Goal: Task Accomplishment & Management: Use online tool/utility

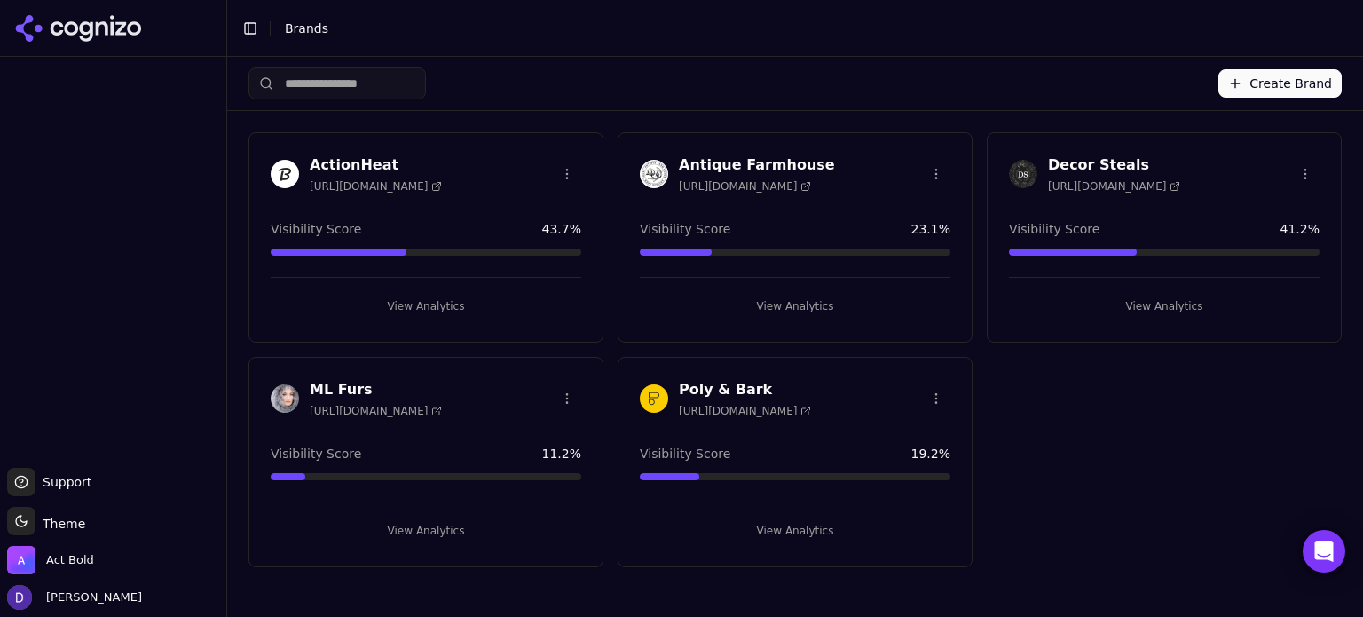
click at [358, 154] on h3 "ActionHeat" at bounding box center [376, 164] width 132 height 21
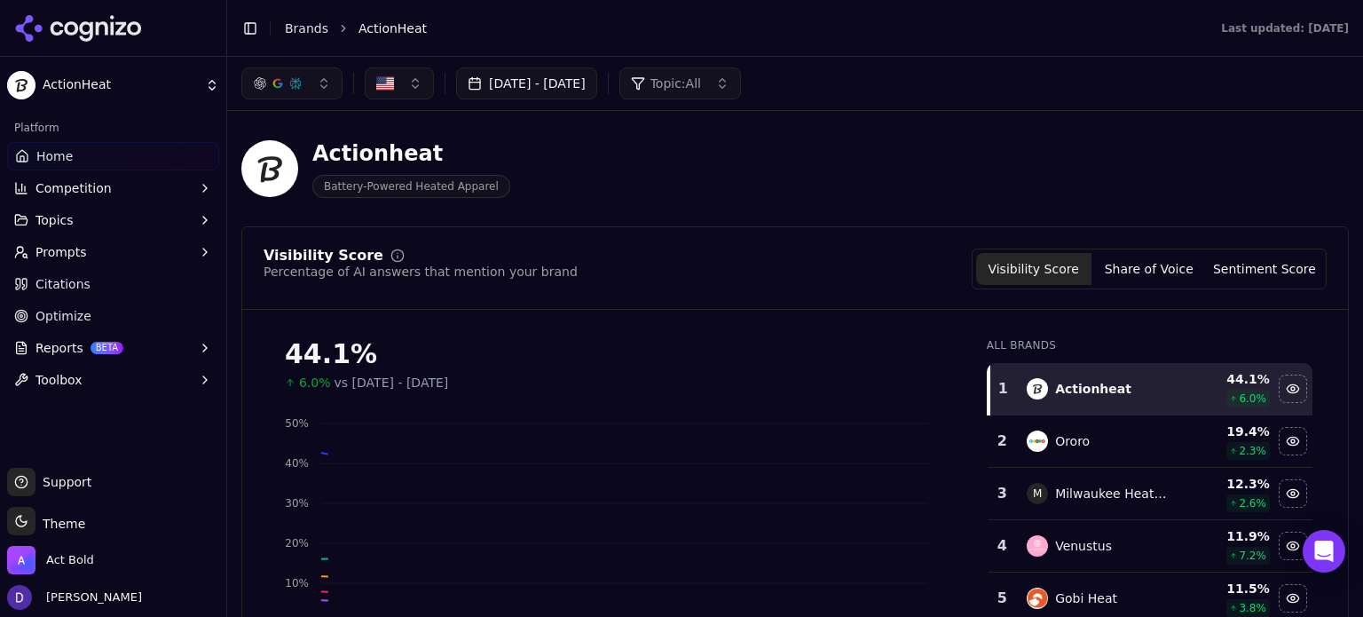
click at [543, 88] on button "Sep 23, 2025 - Sep 30, 2025" at bounding box center [526, 83] width 141 height 32
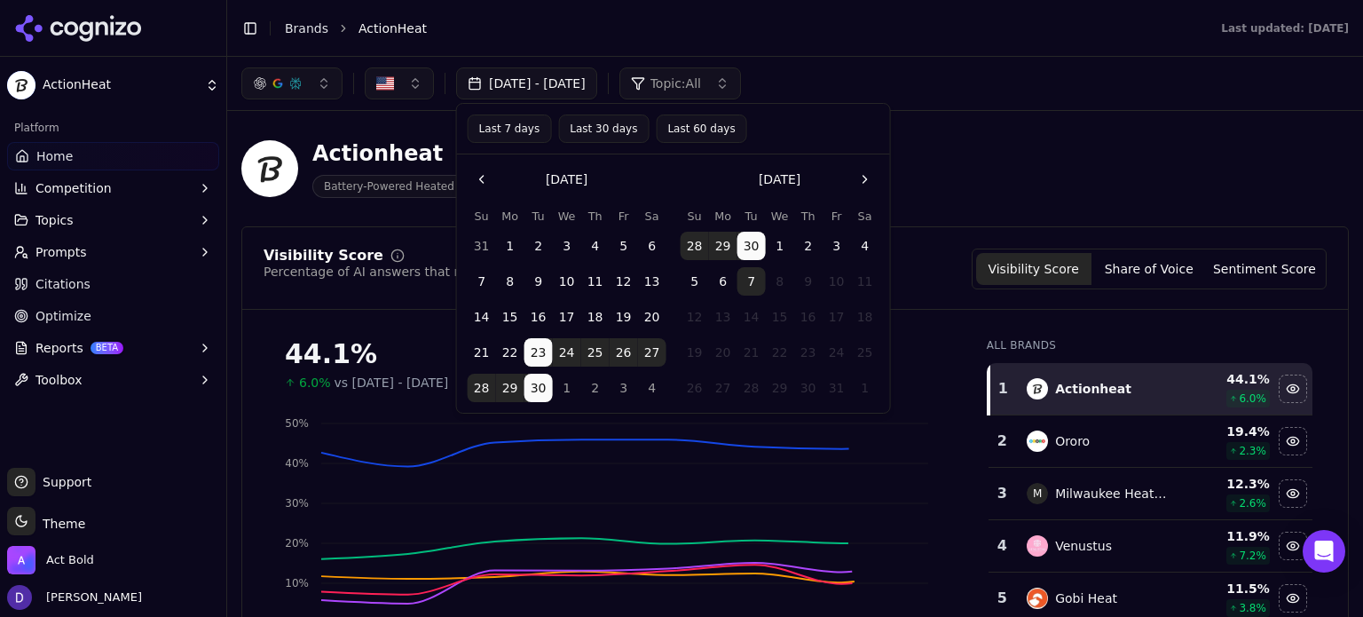
click at [507, 123] on button "Last 7 days" at bounding box center [510, 128] width 84 height 28
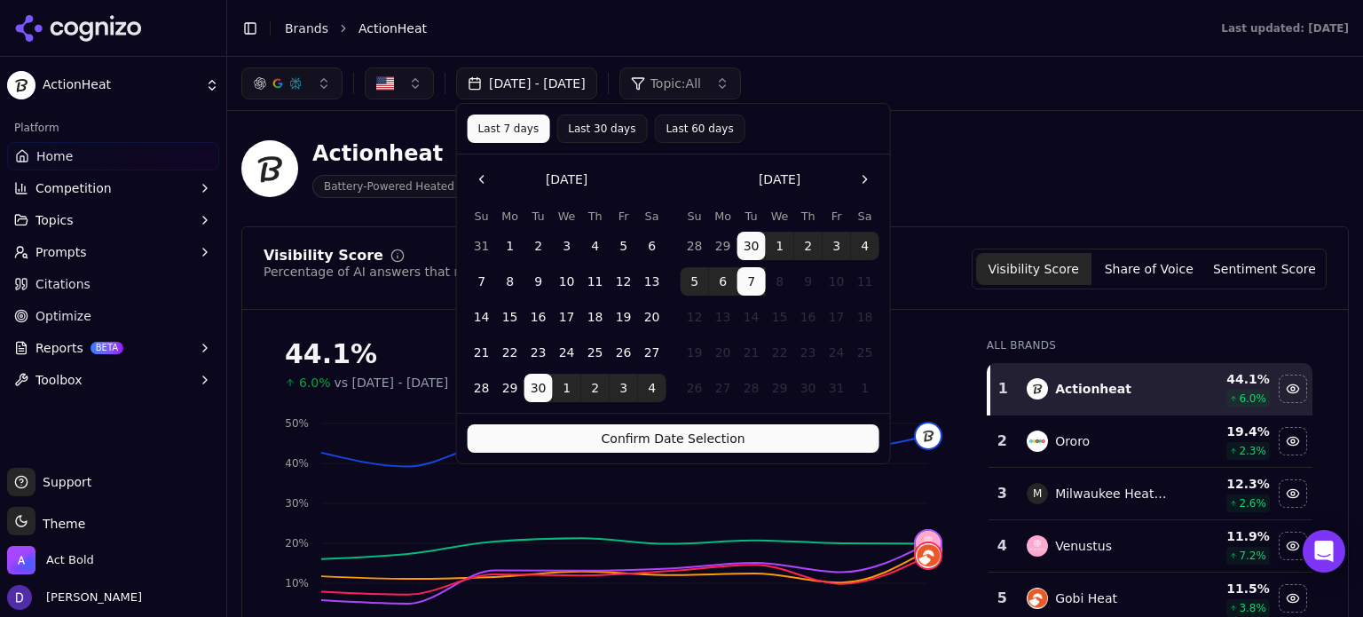
click at [717, 431] on button "Confirm Date Selection" at bounding box center [674, 438] width 412 height 28
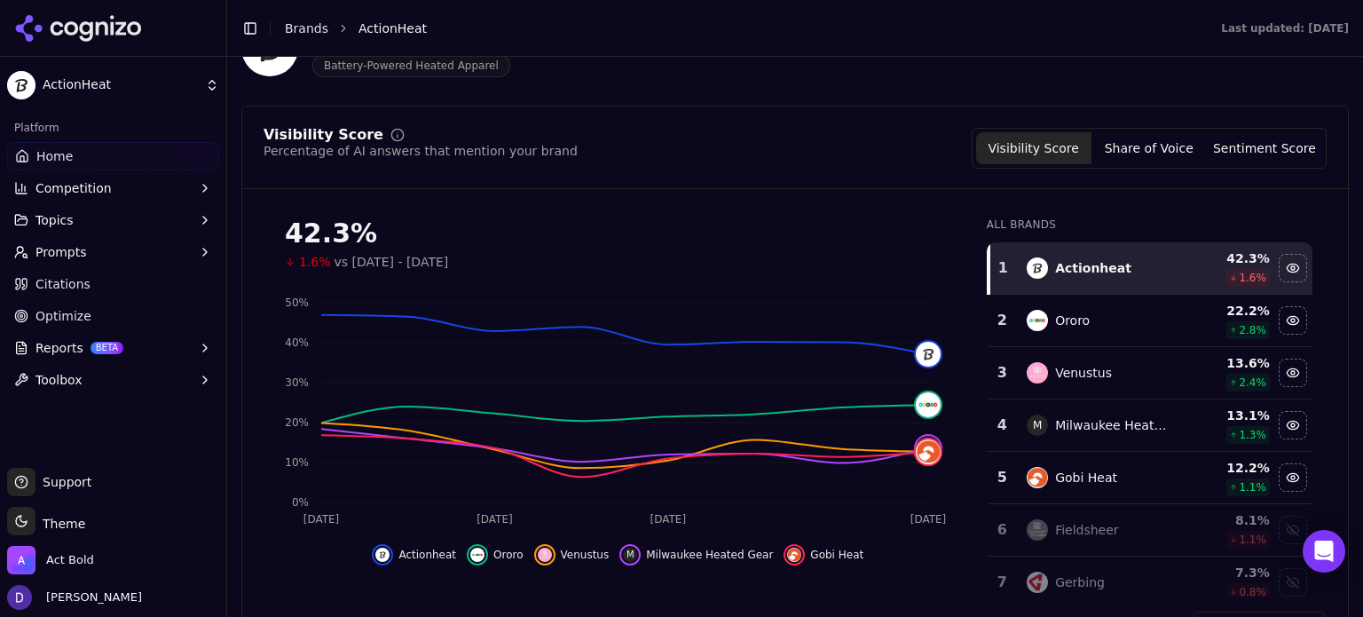
scroll to position [142, 0]
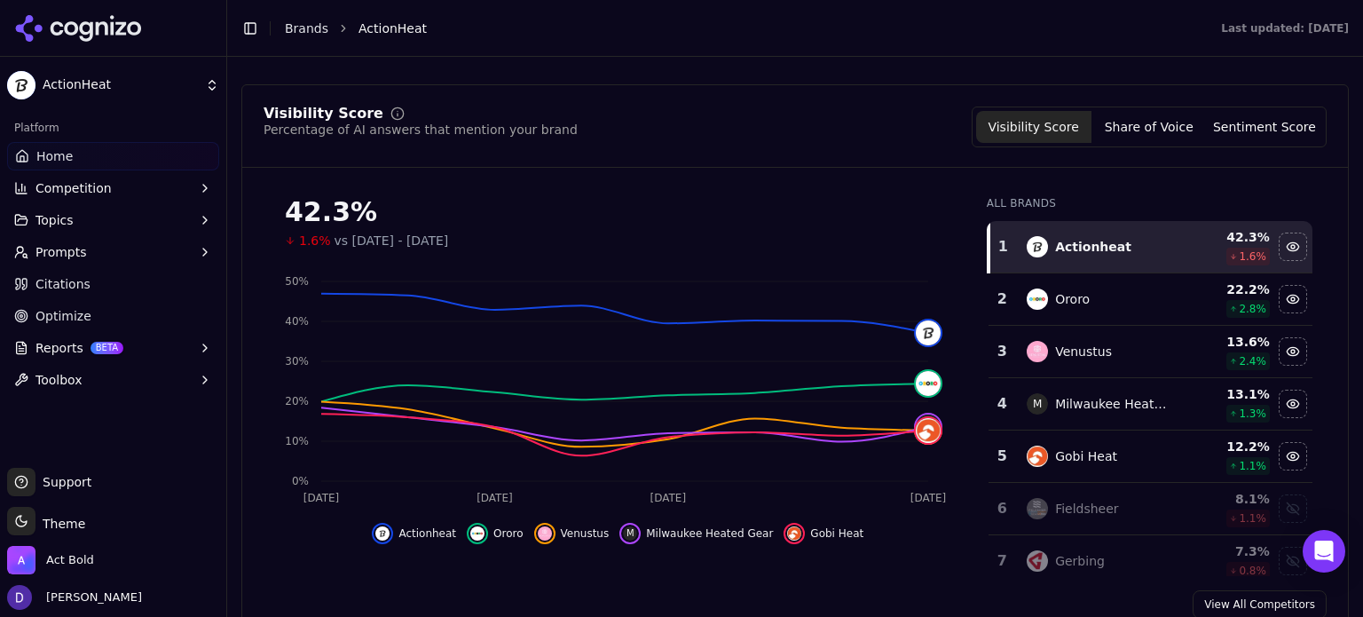
click at [1131, 120] on button "Share of Voice" at bounding box center [1148, 127] width 115 height 32
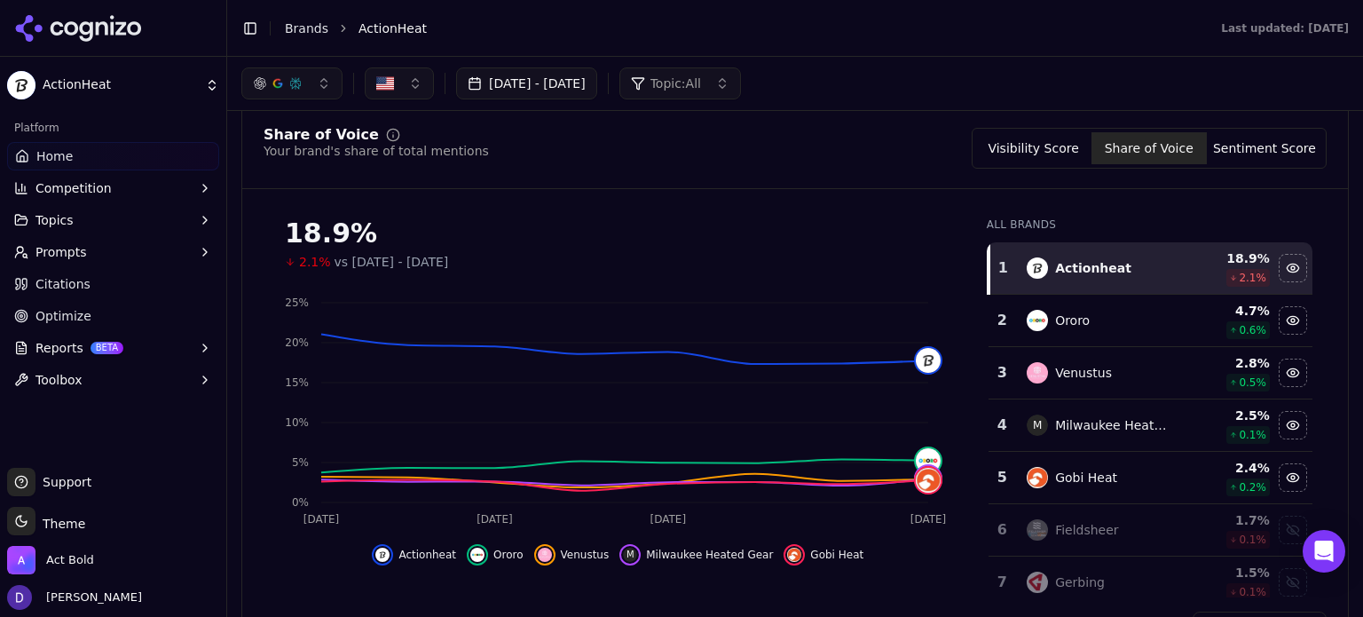
scroll to position [830, 0]
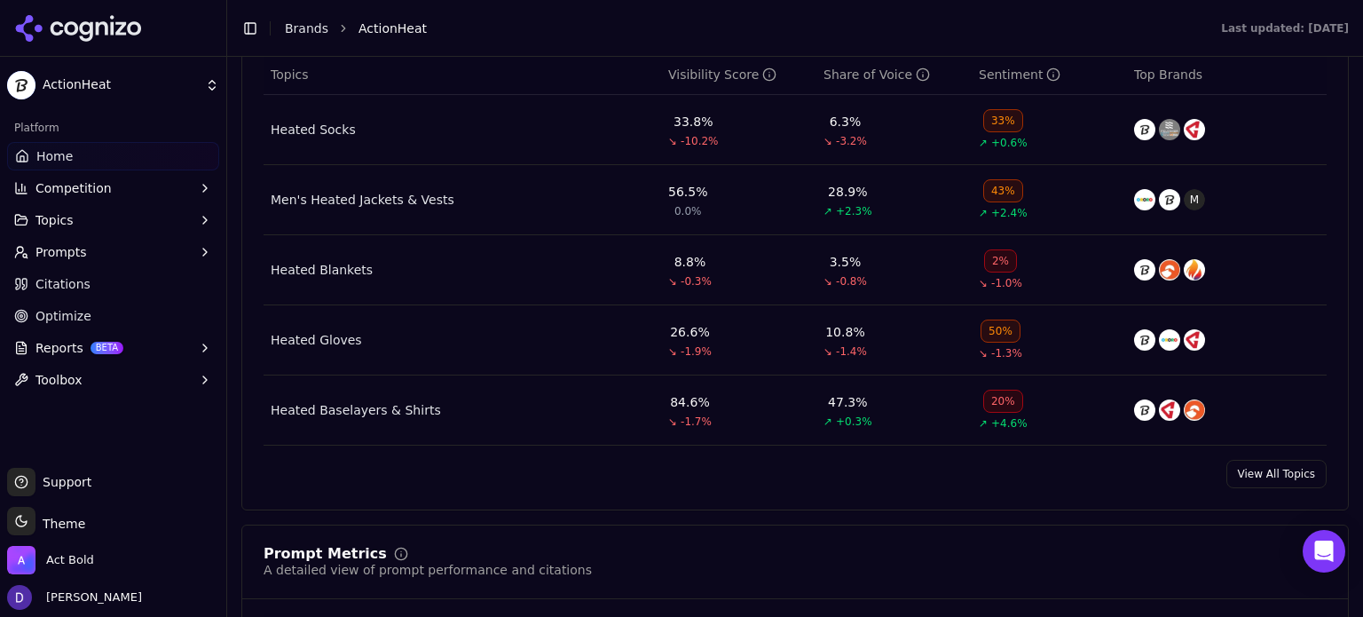
click at [1226, 484] on link "View All Topics" at bounding box center [1276, 474] width 100 height 28
click at [1234, 475] on html "ActionHeat Platform Home Competition Topics Prompts Citations Optimize Reports …" at bounding box center [681, 308] width 1363 height 617
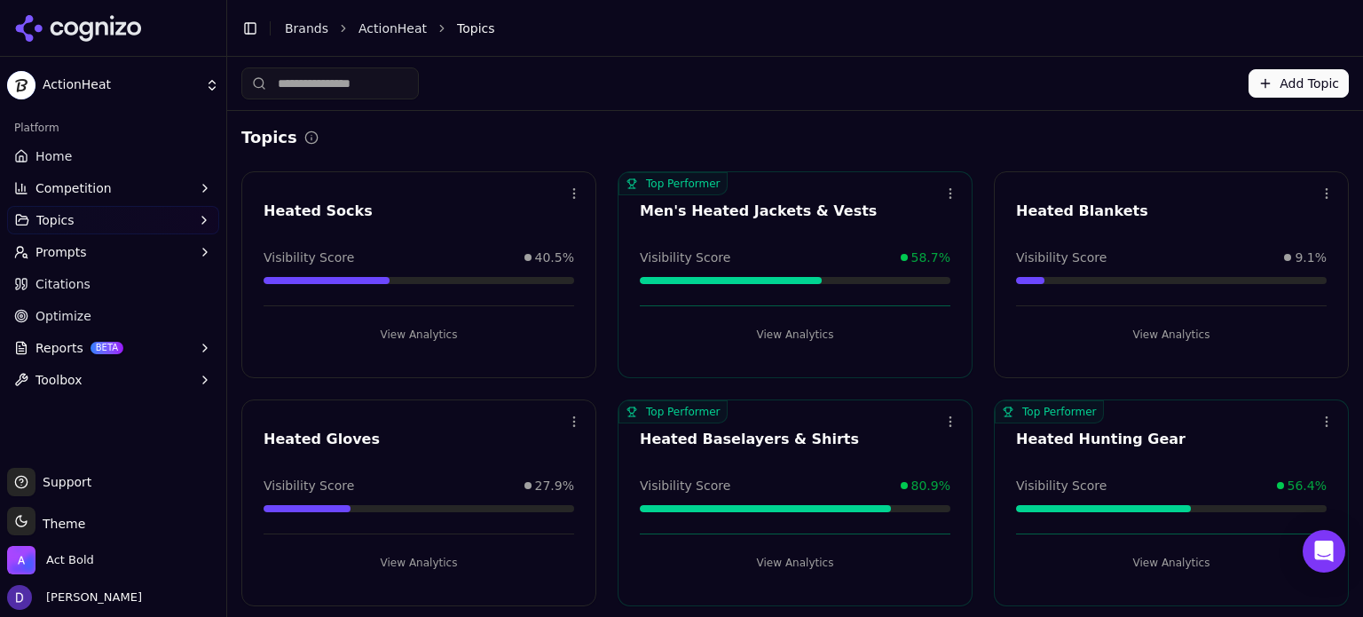
click at [82, 158] on link "Home" at bounding box center [113, 156] width 212 height 28
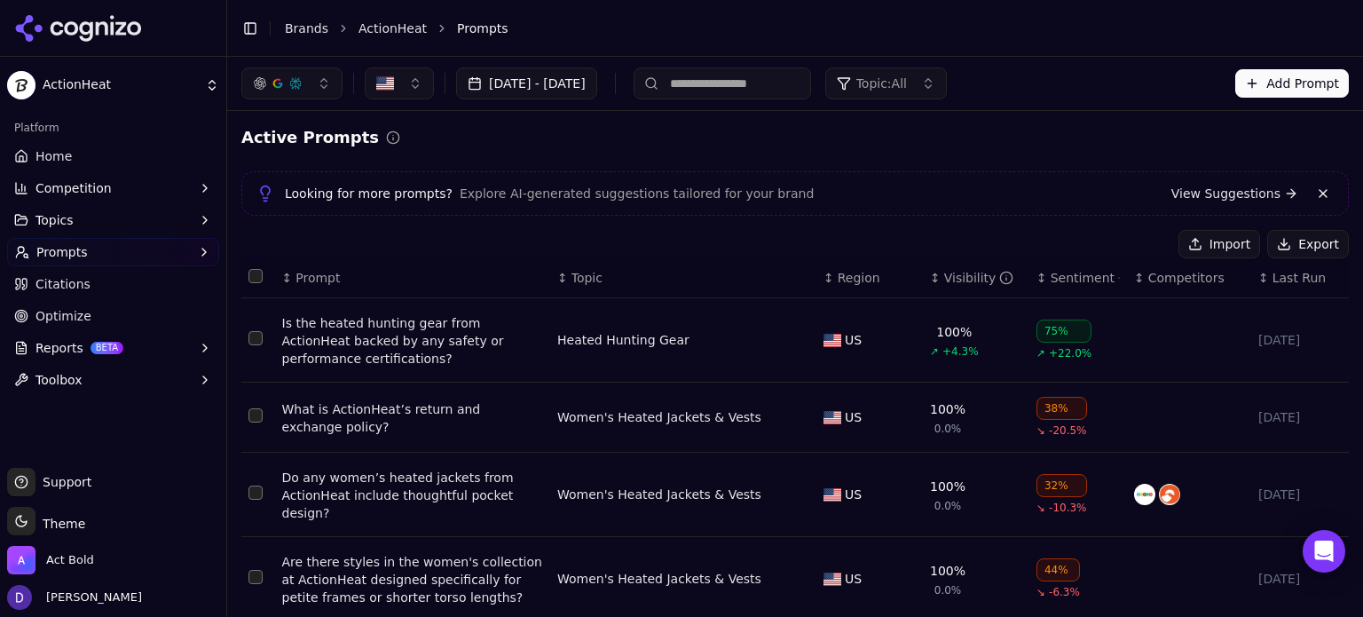
click at [1332, 248] on button "Export" at bounding box center [1308, 244] width 82 height 28
click at [563, 85] on button "[DATE] - [DATE]" at bounding box center [526, 83] width 141 height 32
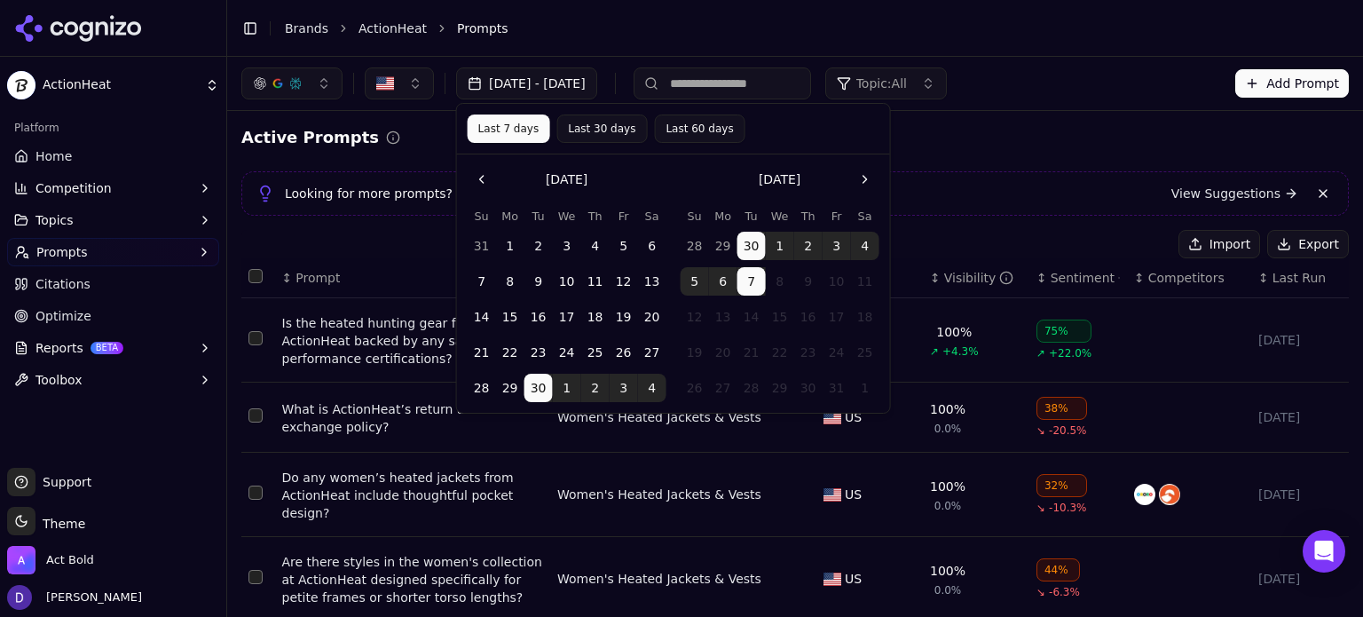
click at [962, 186] on div "Looking for more prompts? Explore AI-generated suggestions tailored for your br…" at bounding box center [794, 193] width 1077 height 21
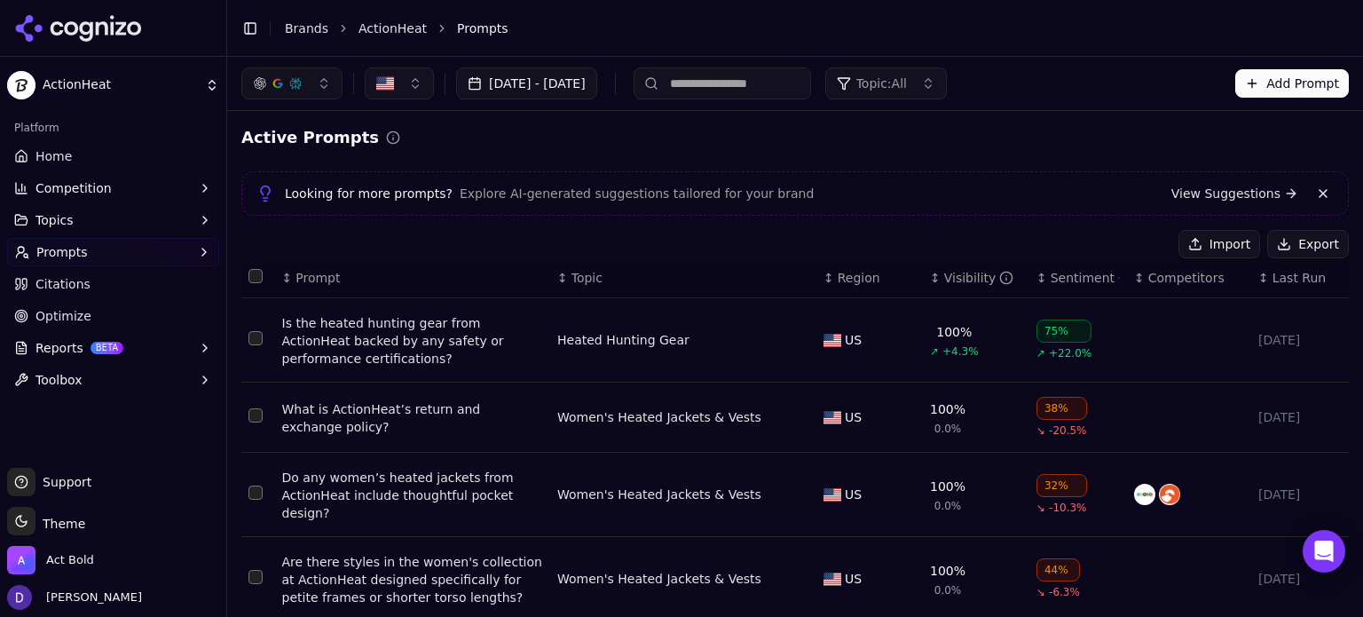
drag, startPoint x: 90, startPoint y: 162, endPoint x: 101, endPoint y: 162, distance: 10.6
click at [90, 162] on link "Home" at bounding box center [113, 156] width 212 height 28
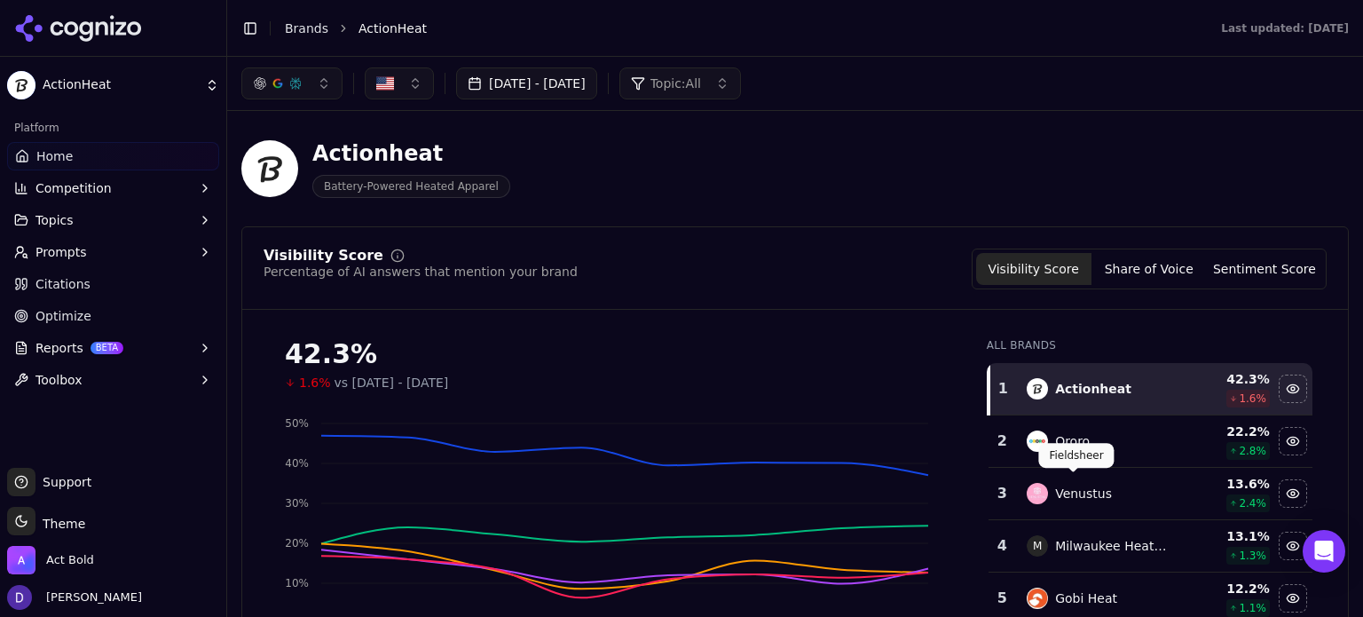
scroll to position [163, 0]
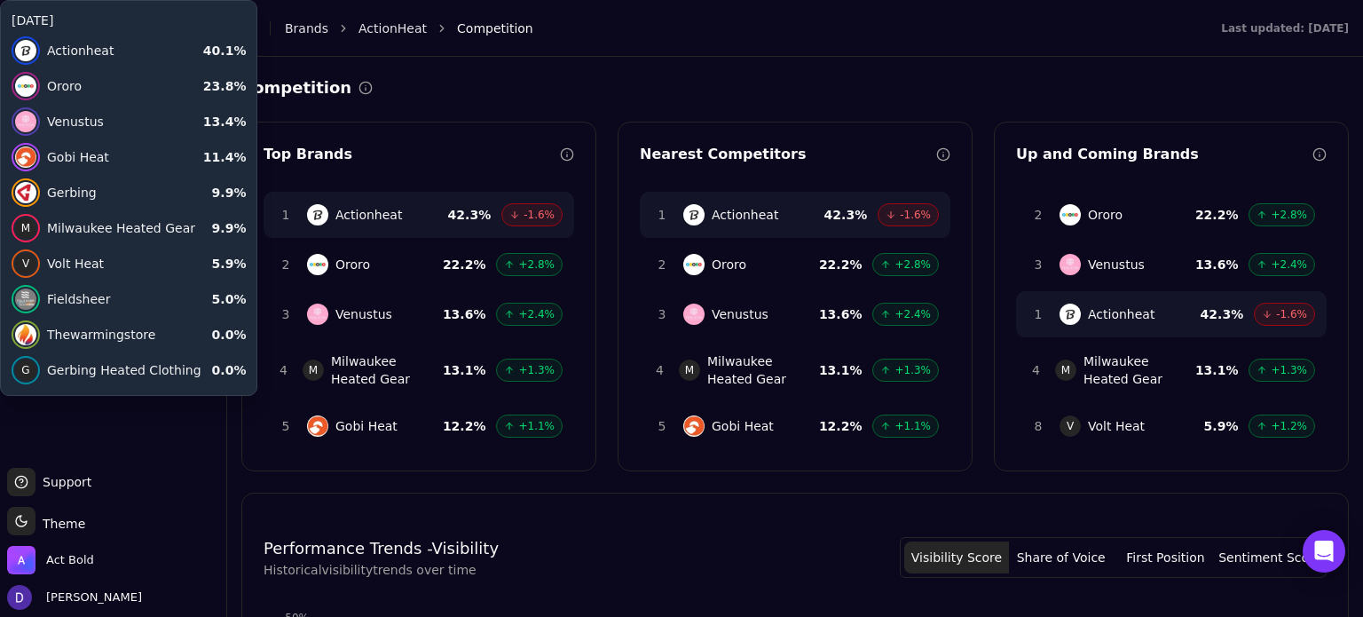
scroll to position [236, 0]
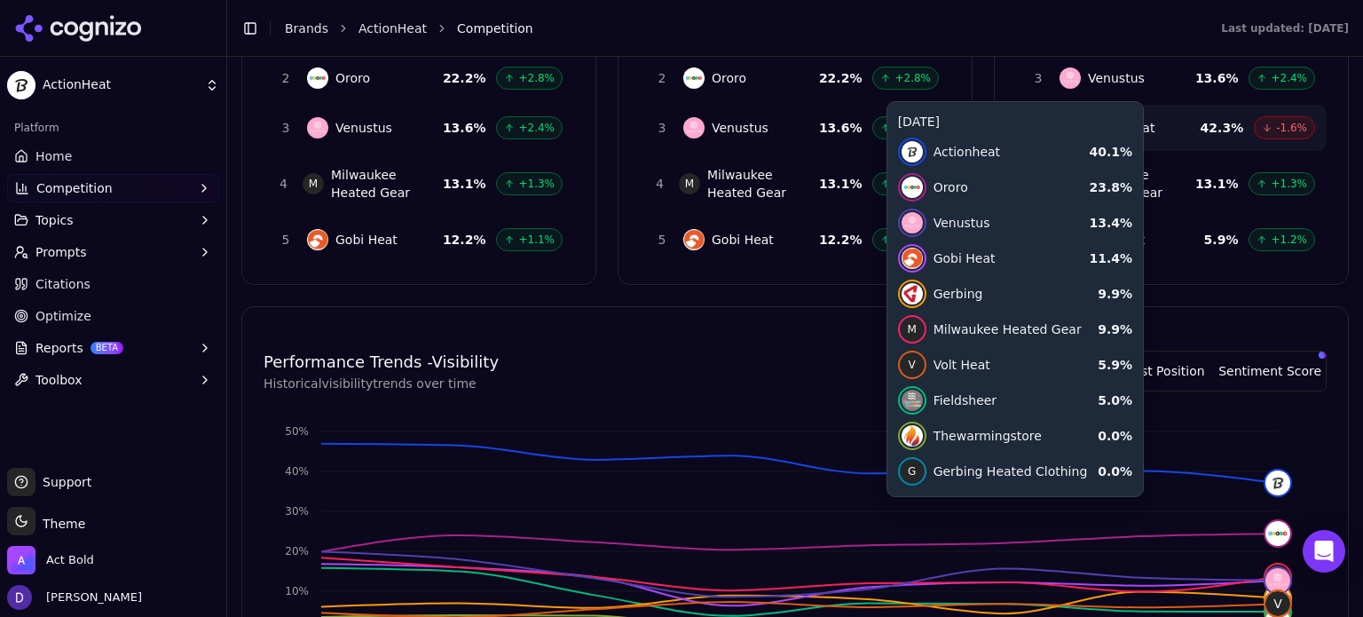
click at [695, 167] on div "Competition Top Brands 1 Actionheat 42.3 % -1.6% 2 Ororo 22.2 % +2.8% 3 Venustu…" at bounding box center [794, 492] width 1107 height 1206
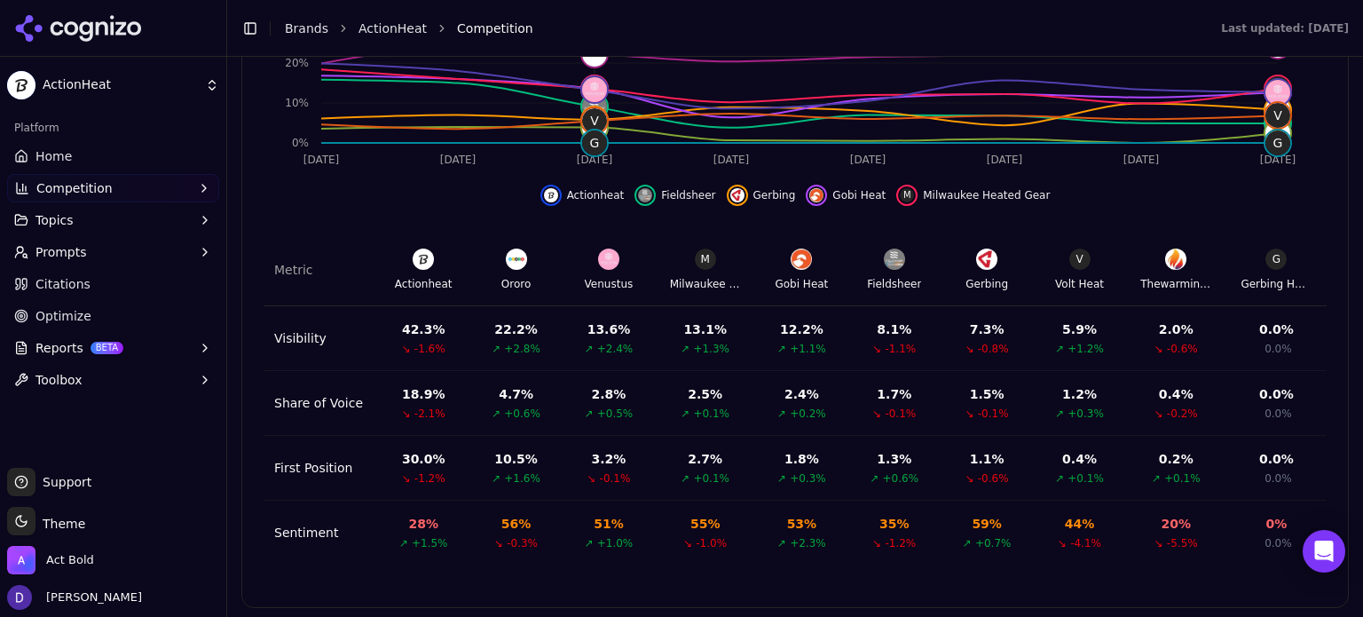
scroll to position [724, 0]
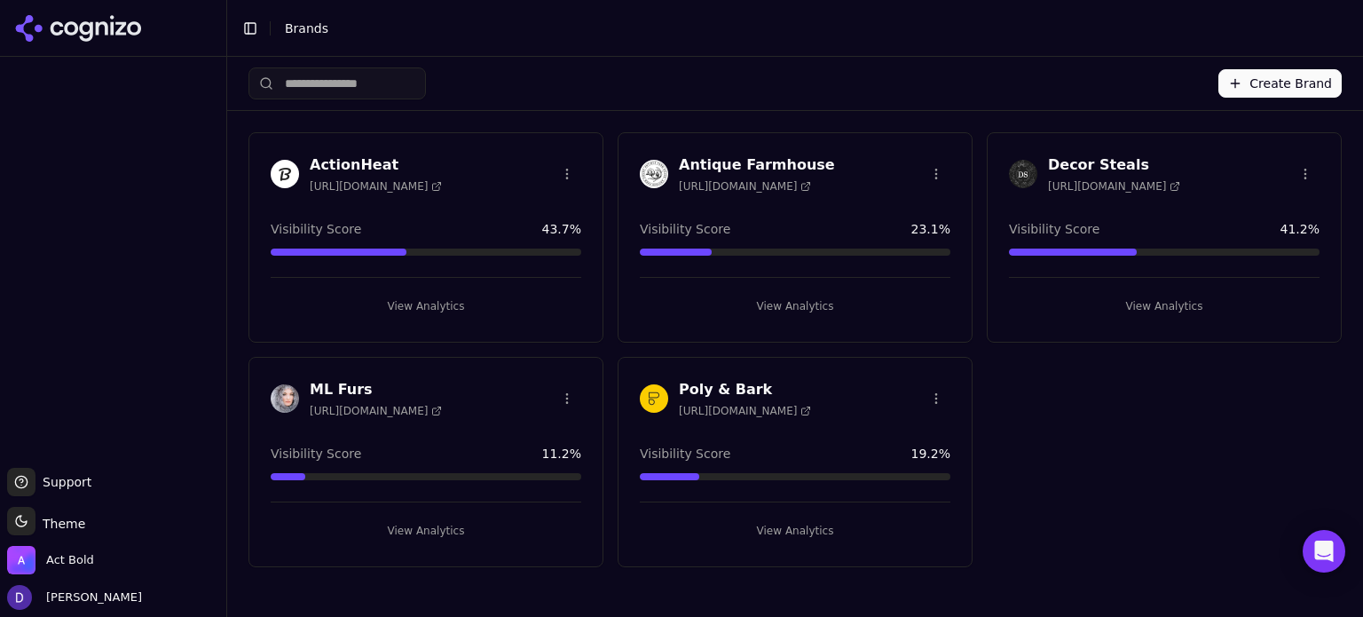
click at [303, 168] on div "ActionHeat https://actionheat.com" at bounding box center [356, 173] width 171 height 39
click at [321, 162] on h3 "ActionHeat" at bounding box center [376, 164] width 132 height 21
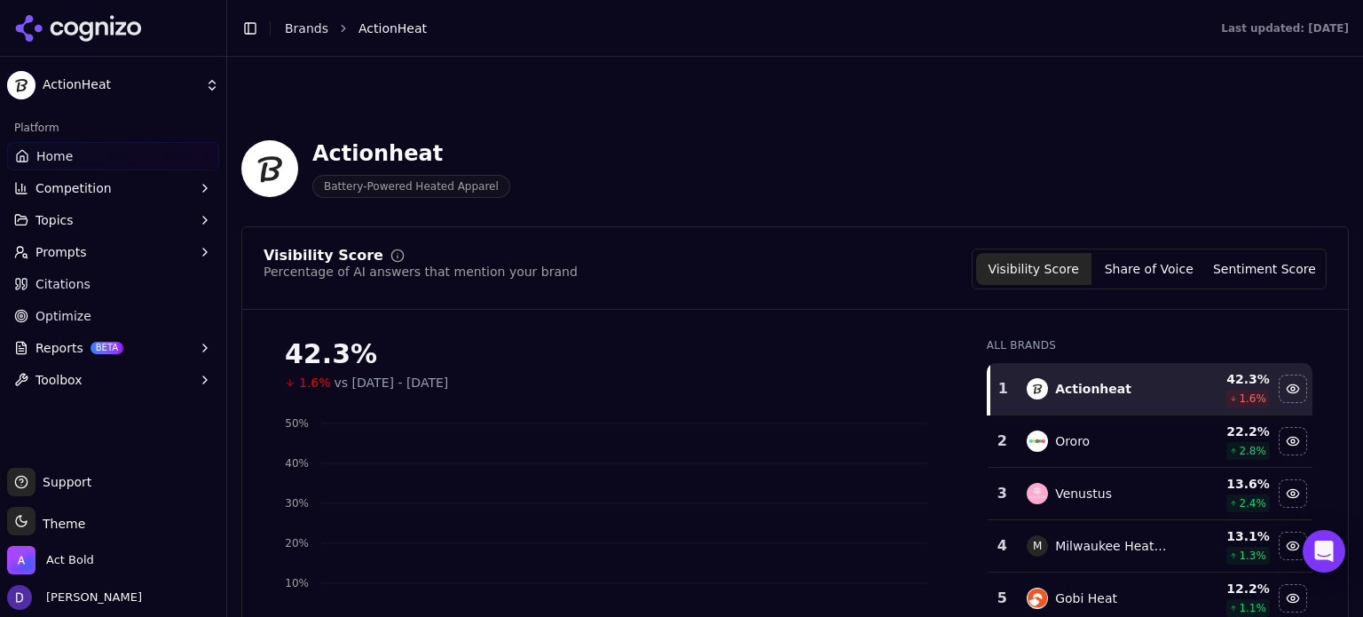
click at [50, 312] on span "Optimize" at bounding box center [63, 316] width 56 height 18
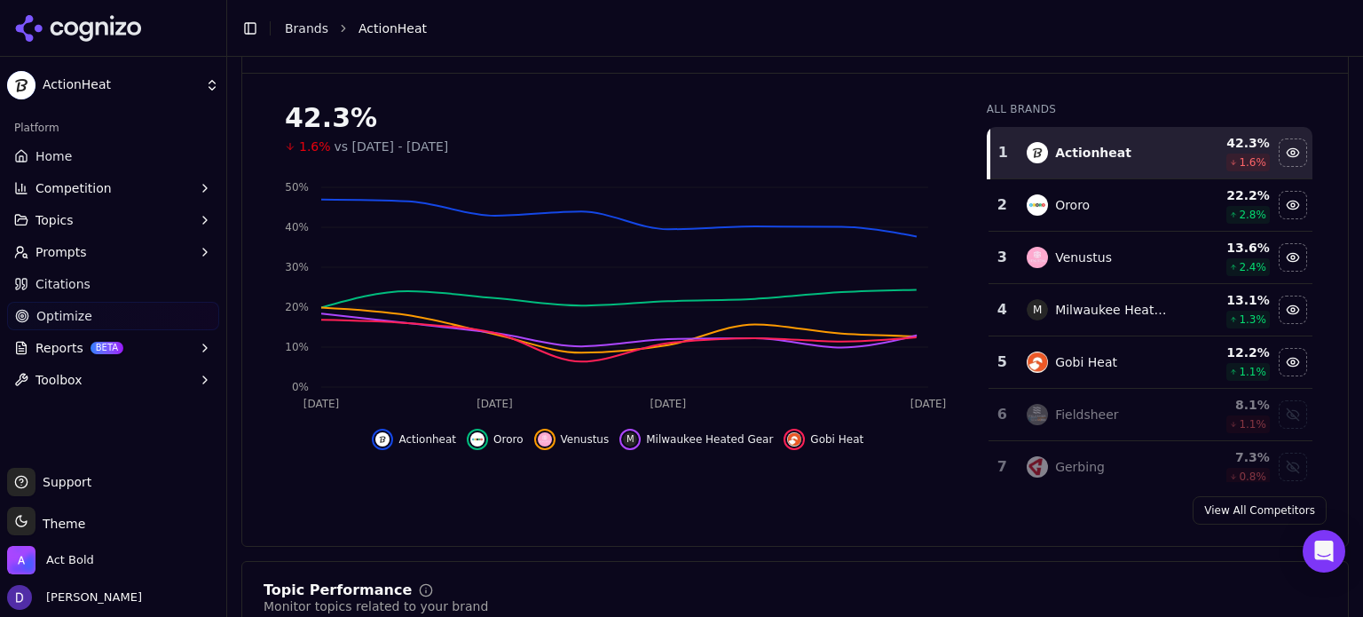
click at [50, 312] on html "ActionHeat Platform Home Competition Topics Prompts Citations Optimize Reports …" at bounding box center [681, 308] width 1363 height 617
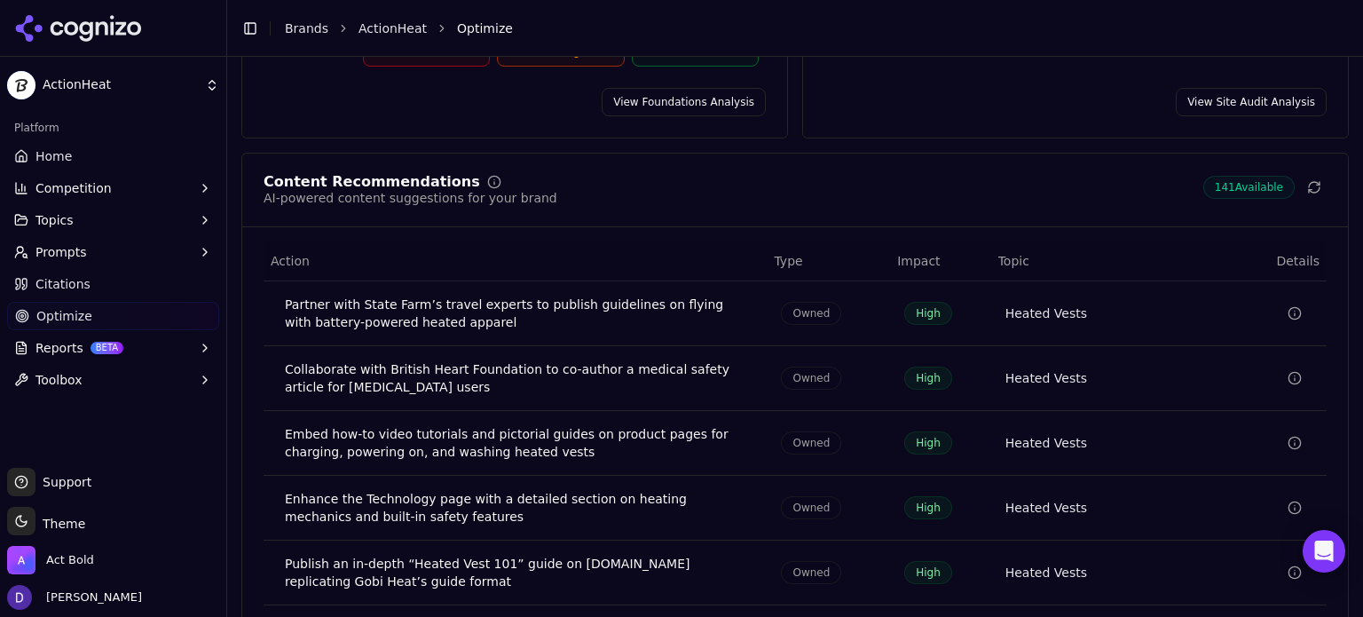
scroll to position [351, 0]
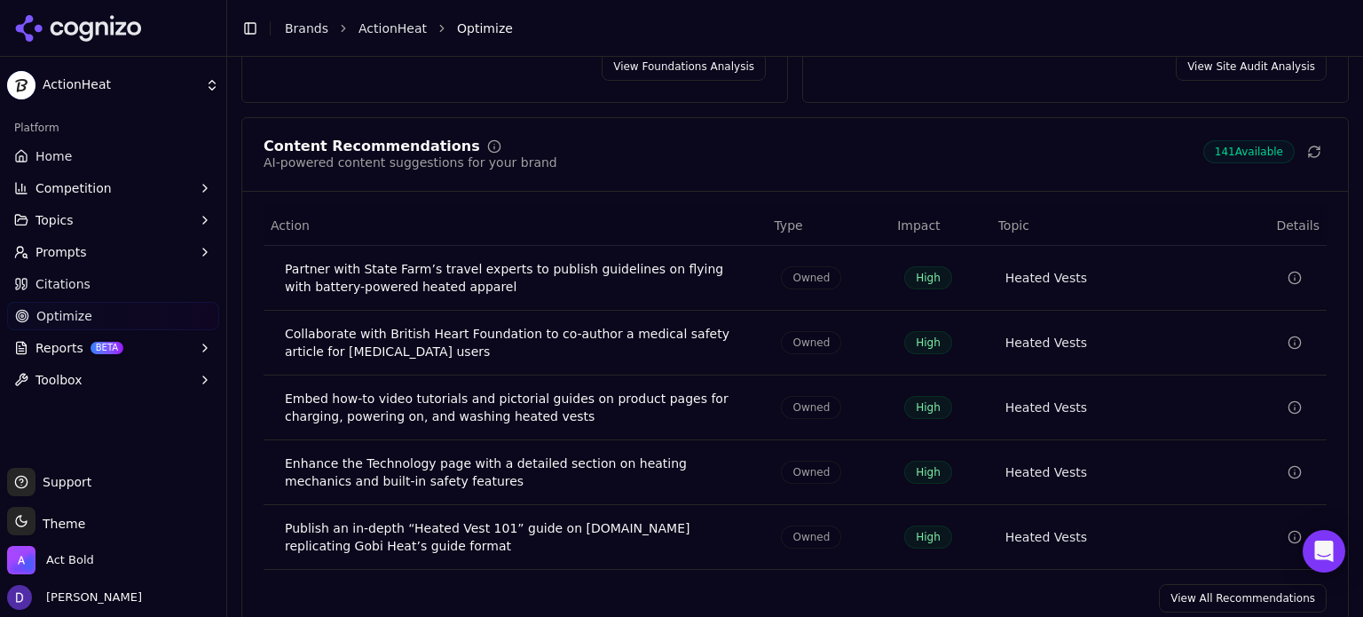
drag, startPoint x: 1214, startPoint y: 578, endPoint x: 1182, endPoint y: 560, distance: 37.0
click at [1214, 584] on link "View All Recommendations" at bounding box center [1243, 598] width 168 height 28
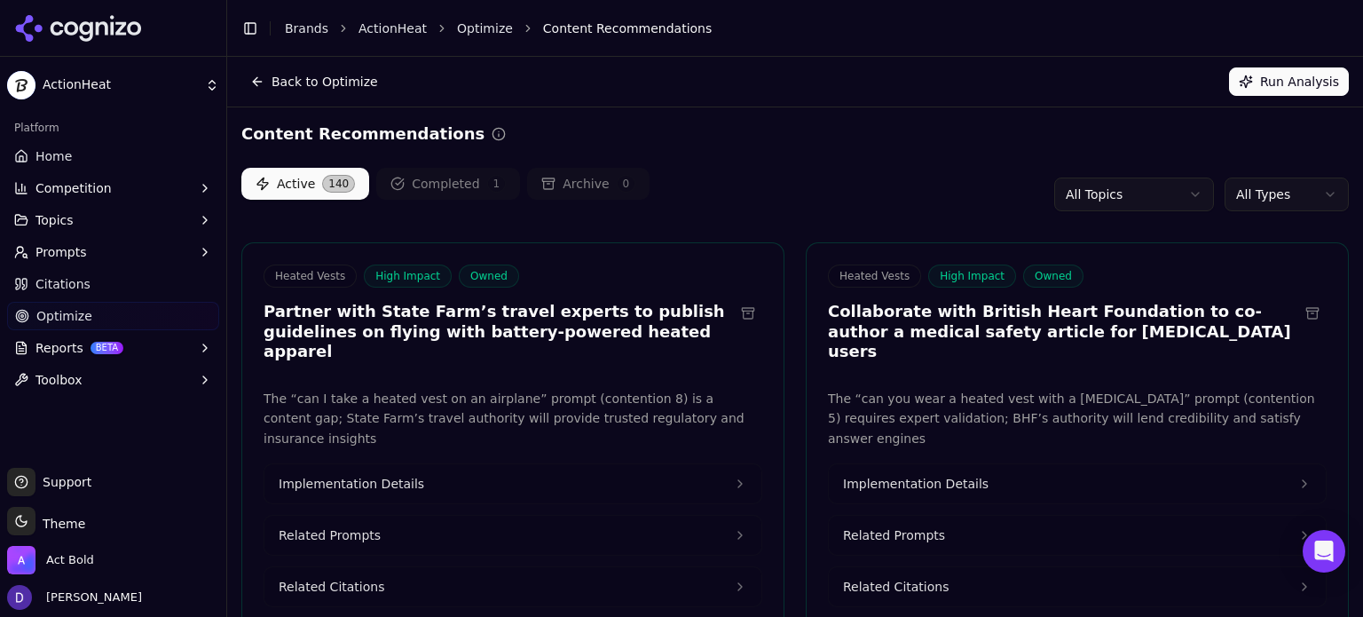
click at [933, 199] on div "Active 140 Completed 1 Archive 0 All Topics All Types" at bounding box center [794, 194] width 1107 height 53
click at [1232, 186] on html "ActionHeat Platform Home Competition Topics Prompts Citations Optimize Reports …" at bounding box center [681, 308] width 1363 height 617
click at [1299, 200] on html "ActionHeat Platform Home Competition Topics Prompts Citations Optimize Reports …" at bounding box center [681, 308] width 1363 height 617
click at [1150, 202] on html "ActionHeat Platform Home Competition Topics Prompts Citations Optimize Reports …" at bounding box center [681, 308] width 1363 height 617
click at [758, 191] on html "ActionHeat Platform Home Competition Topics Prompts Citations Optimize Reports …" at bounding box center [681, 308] width 1363 height 617
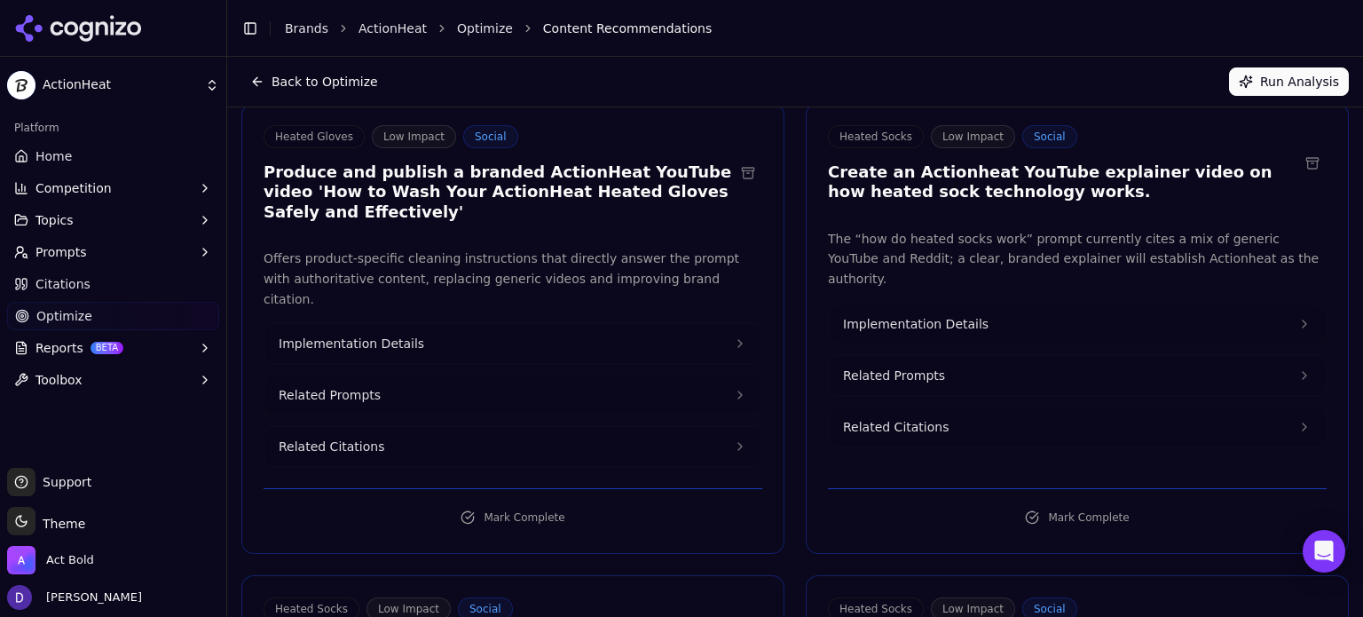
scroll to position [1301, 0]
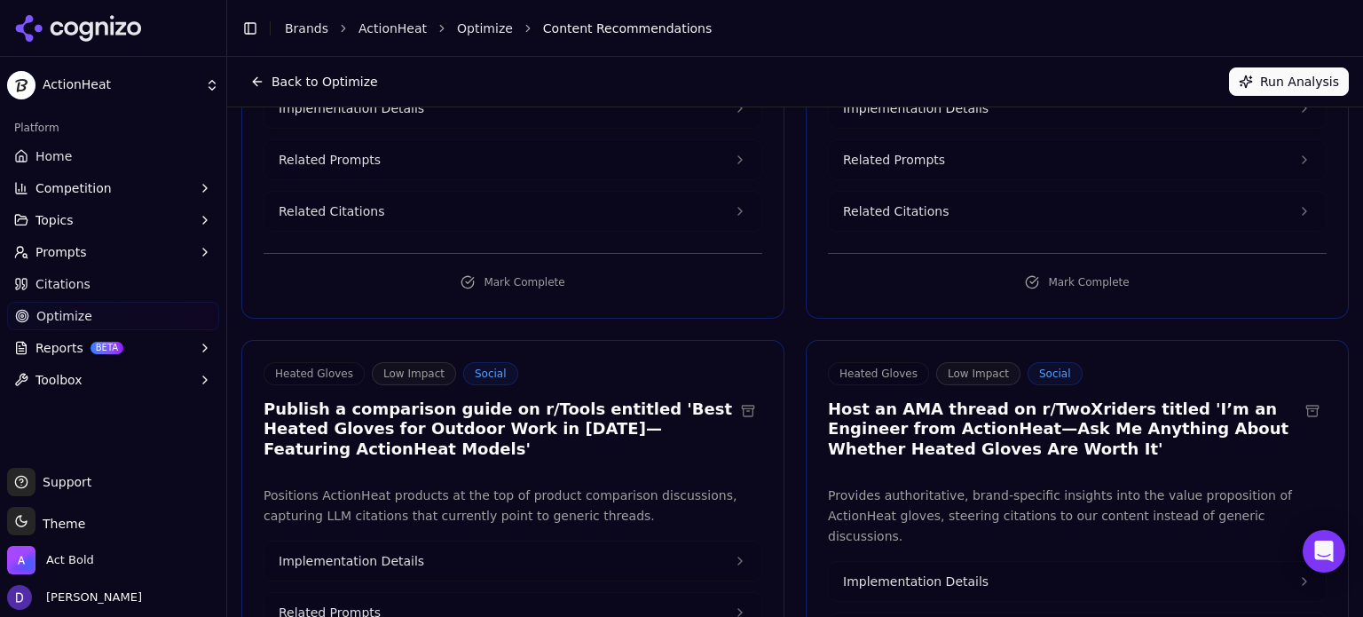
click at [1292, 75] on button "Run Analysis" at bounding box center [1289, 81] width 120 height 28
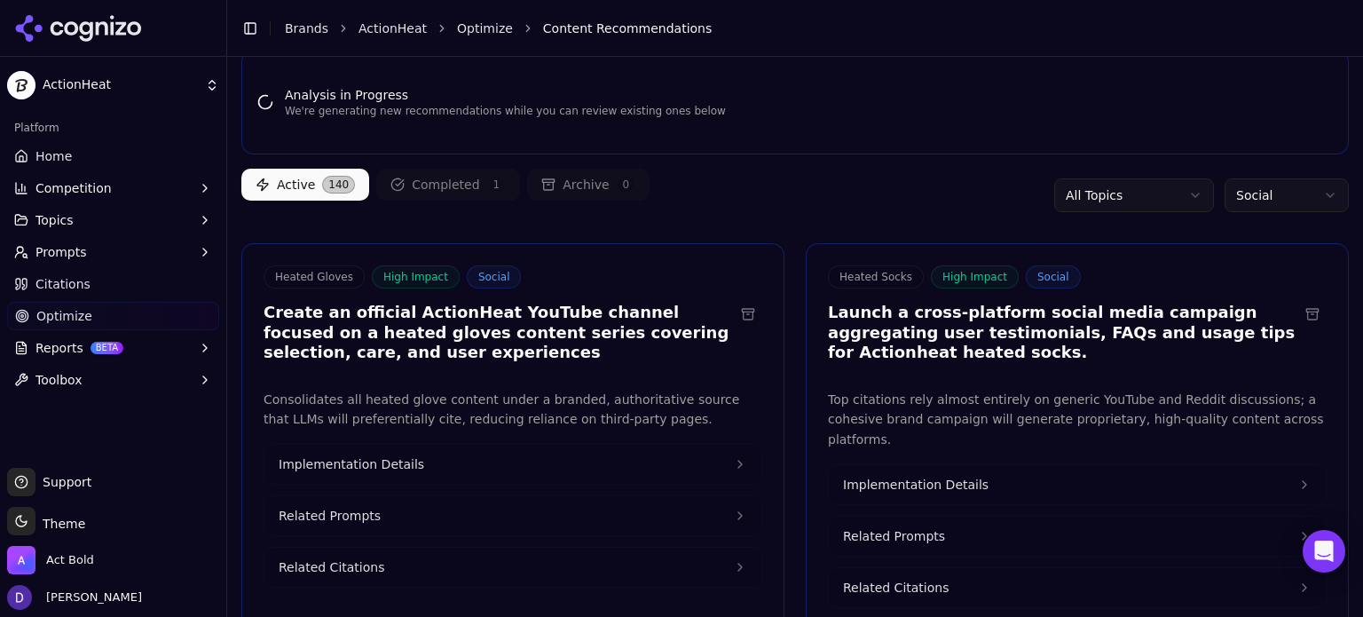
scroll to position [236, 0]
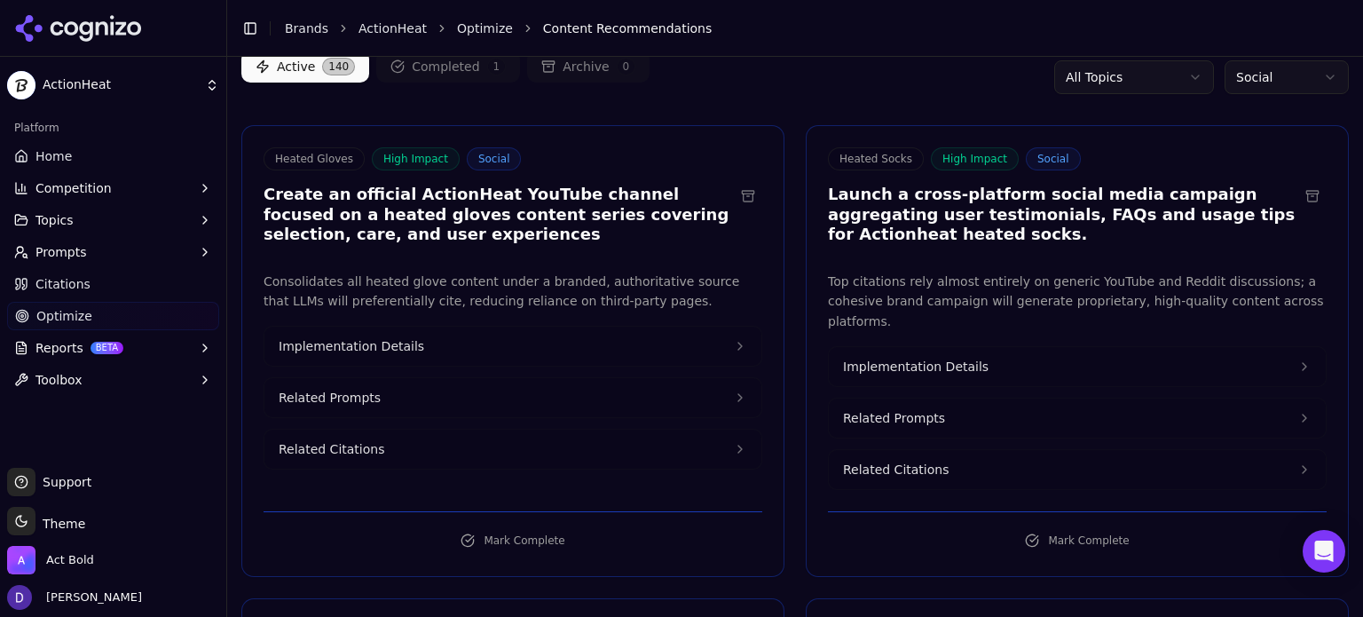
click at [1066, 526] on button "Mark Complete" at bounding box center [1077, 540] width 499 height 28
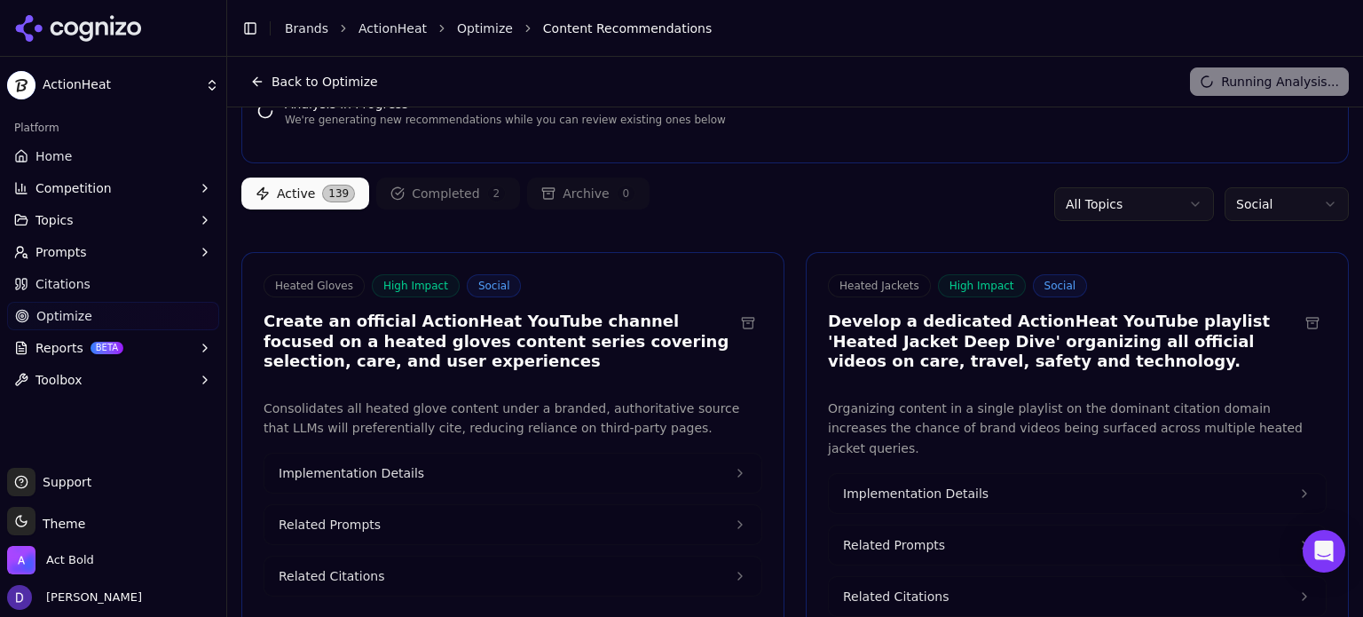
scroll to position [118, 0]
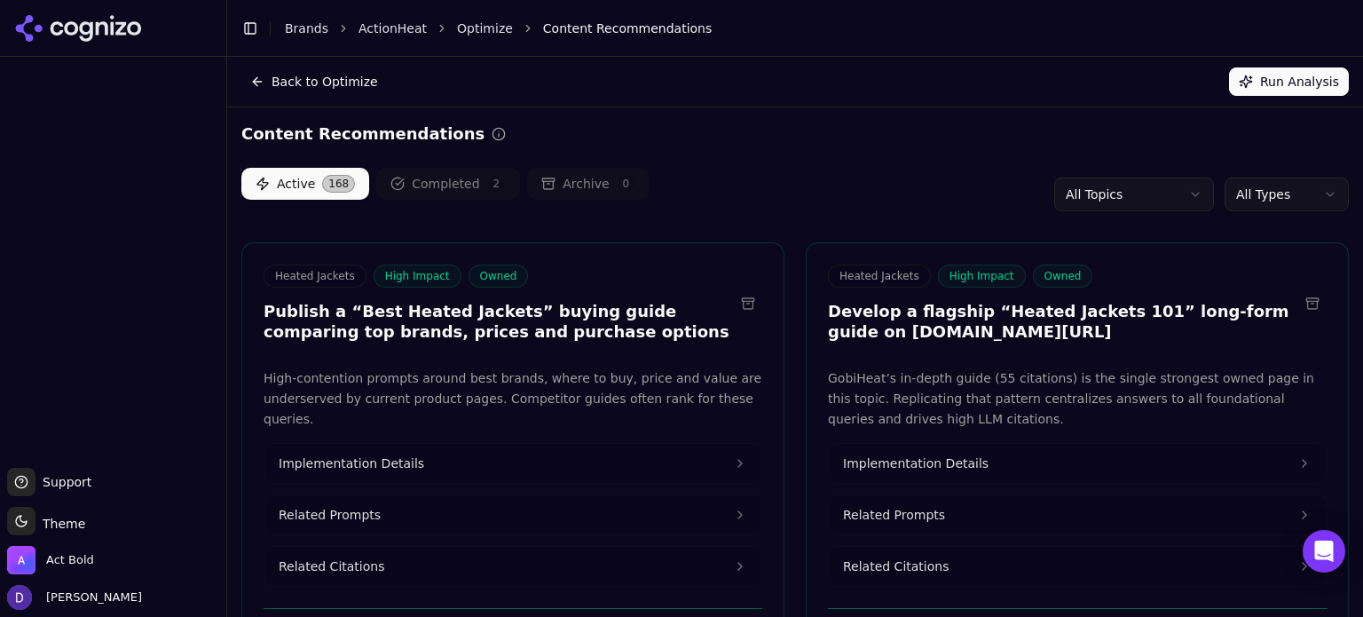
click at [1258, 189] on html "Support Support Toggle theme Theme Act Bold [PERSON_NAME] Toggle Sidebar Brands…" at bounding box center [681, 308] width 1363 height 617
click at [1269, 205] on html "Support Support Toggle theme Theme Act Bold [PERSON_NAME] Toggle Sidebar Brands…" at bounding box center [681, 308] width 1363 height 617
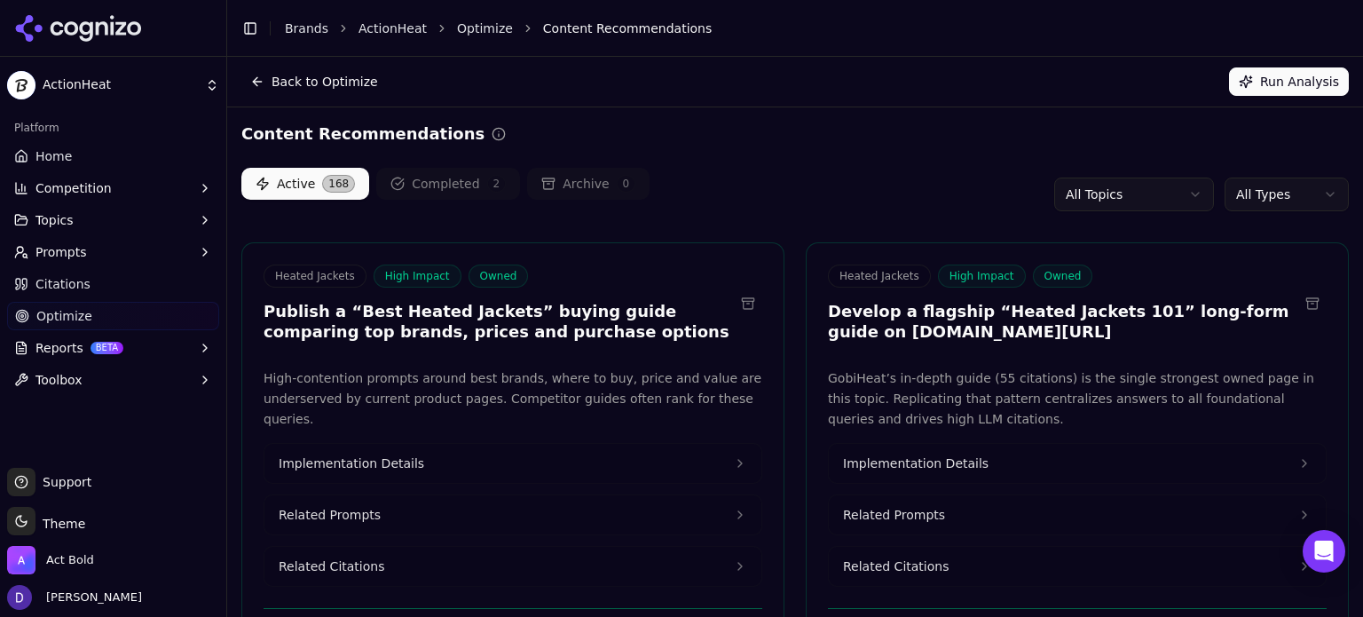
click at [1274, 193] on html "ActionHeat Platform Home Competition Topics Prompts Citations Optimize Reports …" at bounding box center [681, 308] width 1363 height 617
click at [1253, 198] on html "ActionHeat Platform Home Competition Topics Prompts Citations Optimize Reports …" at bounding box center [681, 308] width 1363 height 617
click at [1109, 145] on html "ActionHeat Platform Home Competition Topics Prompts Citations Optimize Reports …" at bounding box center [681, 308] width 1363 height 617
click at [1260, 191] on html "ActionHeat Platform Home Competition Topics Prompts Citations Optimize Reports …" at bounding box center [681, 308] width 1363 height 617
click at [1203, 152] on html "ActionHeat Platform Home Competition Topics Prompts Citations Optimize Reports …" at bounding box center [681, 308] width 1363 height 617
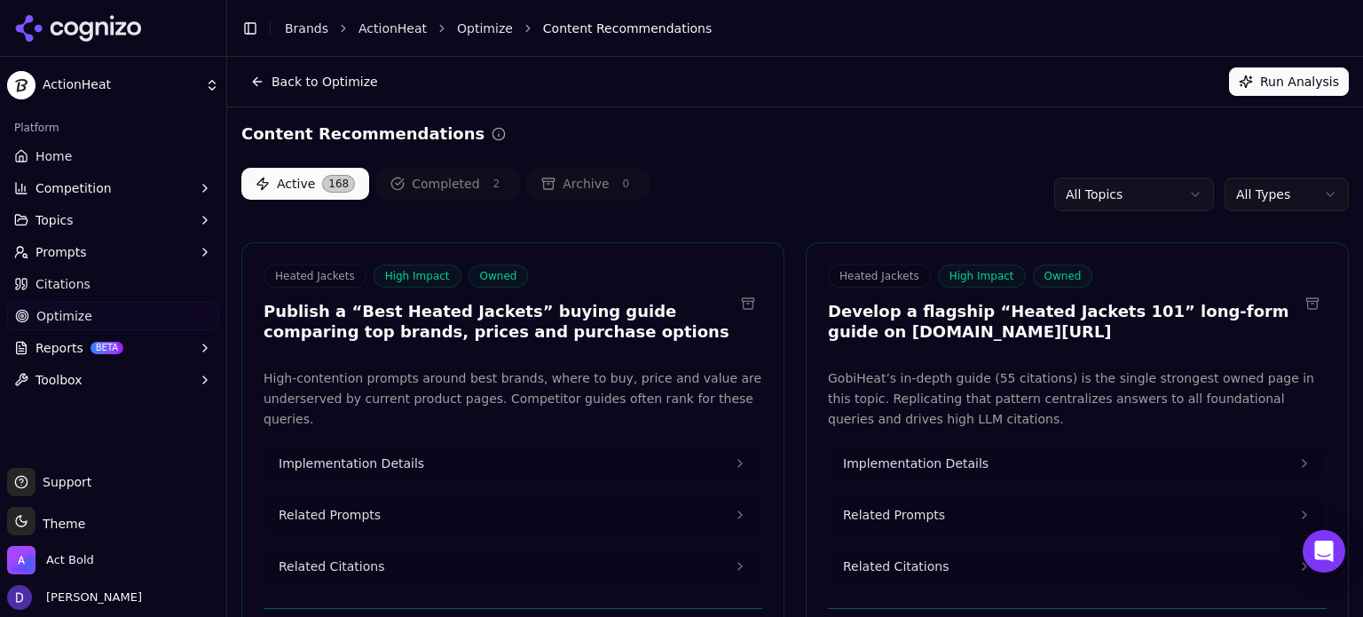
click at [964, 177] on html "ActionHeat Platform Home Competition Topics Prompts Citations Optimize Reports …" at bounding box center [681, 308] width 1363 height 617
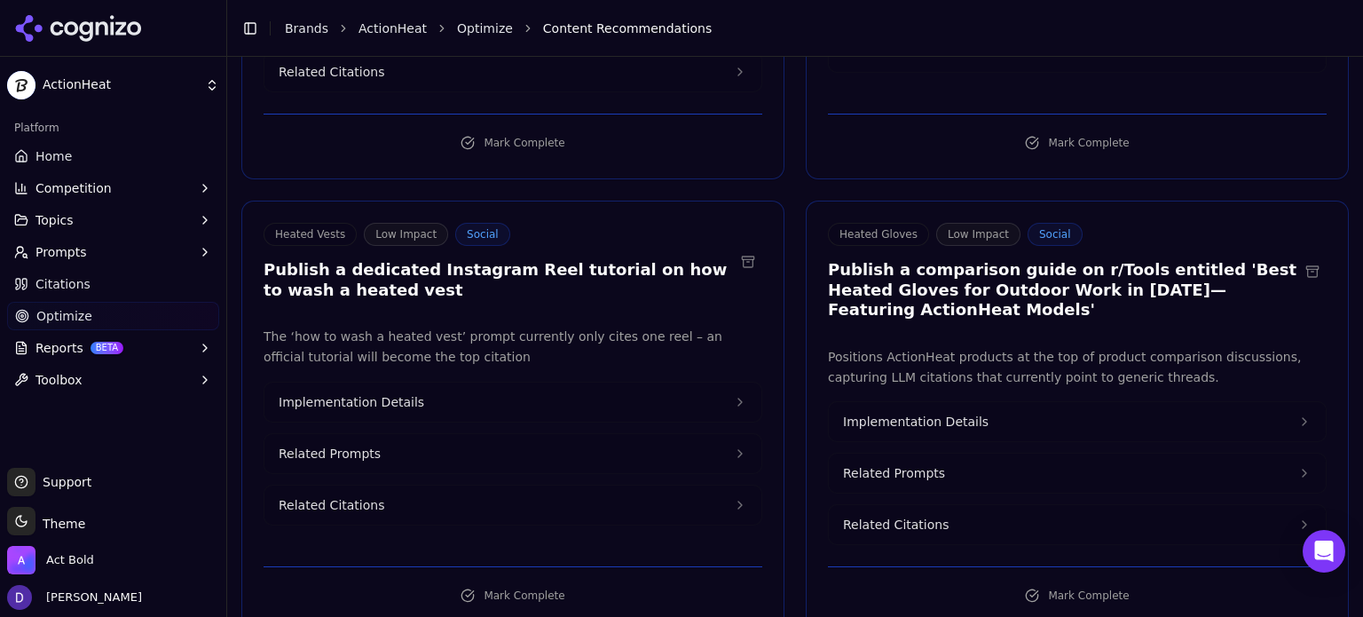
scroll to position [1537, 0]
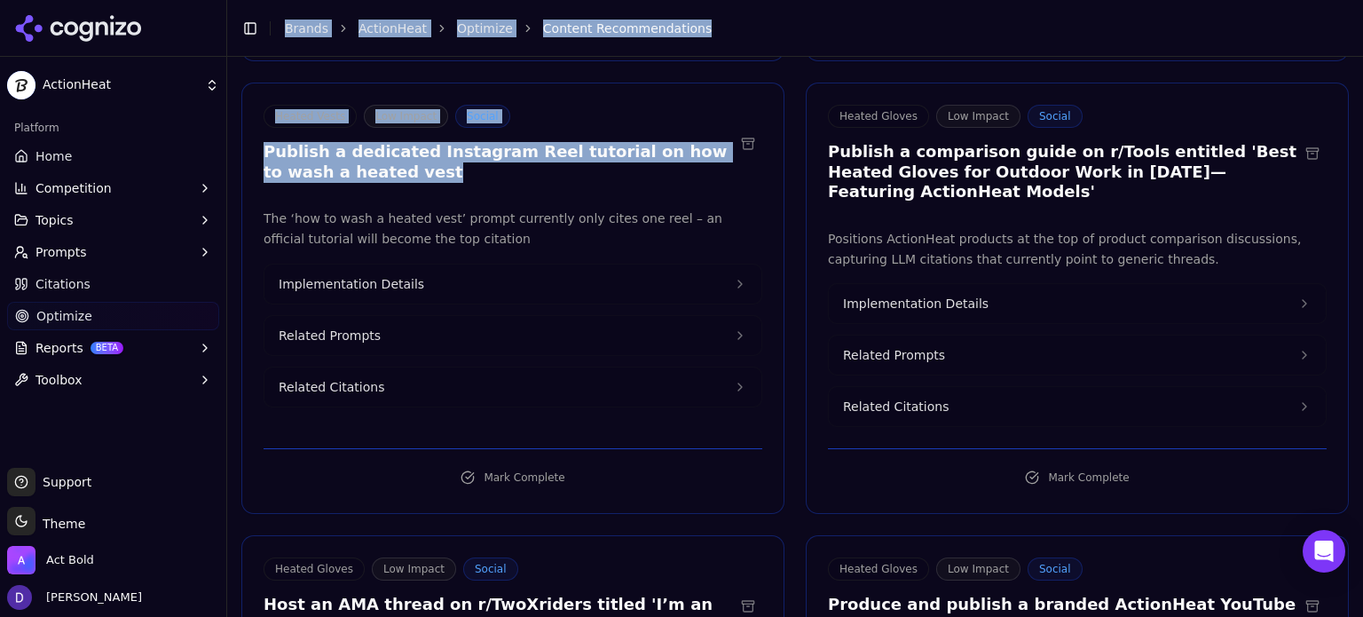
drag, startPoint x: 417, startPoint y: 144, endPoint x: 229, endPoint y: 119, distance: 189.7
click at [229, 119] on div "ActionHeat Platform Home Competition Topics Prompts Citations Optimize Reports …" at bounding box center [681, 308] width 1363 height 617
click at [360, 148] on h3 "Publish a dedicated Instagram Reel tutorial on how to wash a heated vest" at bounding box center [498, 162] width 470 height 40
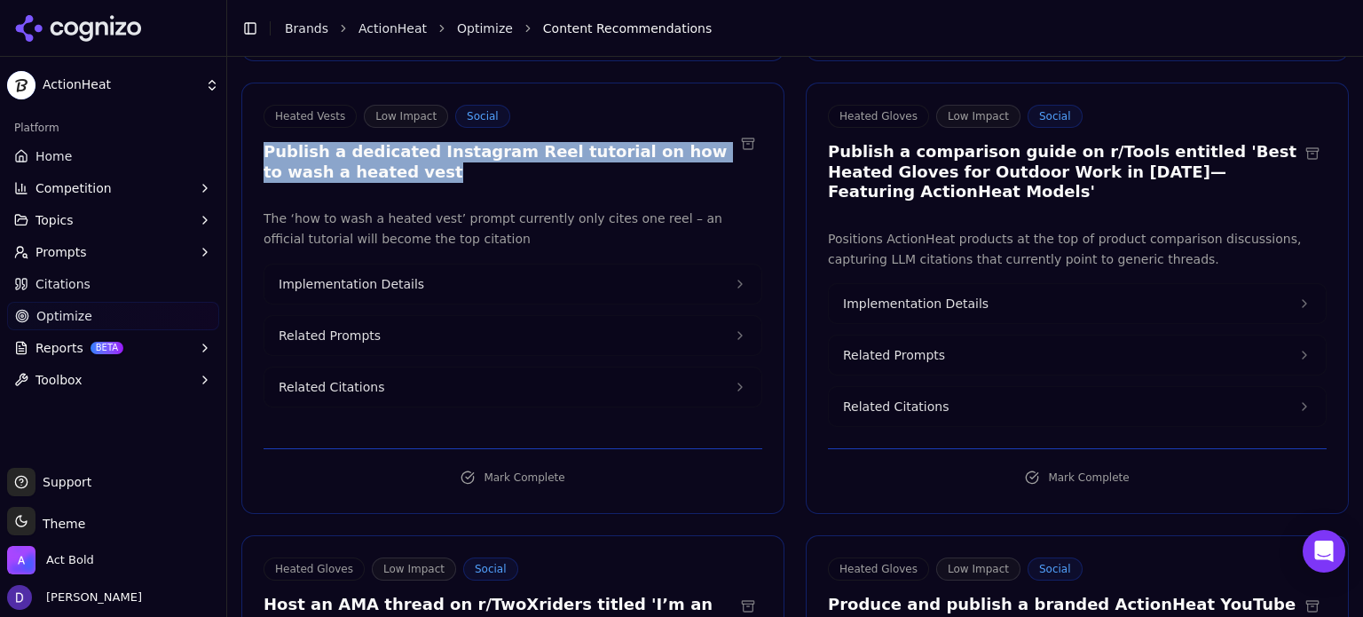
drag, startPoint x: 365, startPoint y: 148, endPoint x: 266, endPoint y: 130, distance: 100.9
click at [266, 142] on h3 "Publish a dedicated Instagram Reel tutorial on how to wash a heated vest" at bounding box center [498, 162] width 470 height 40
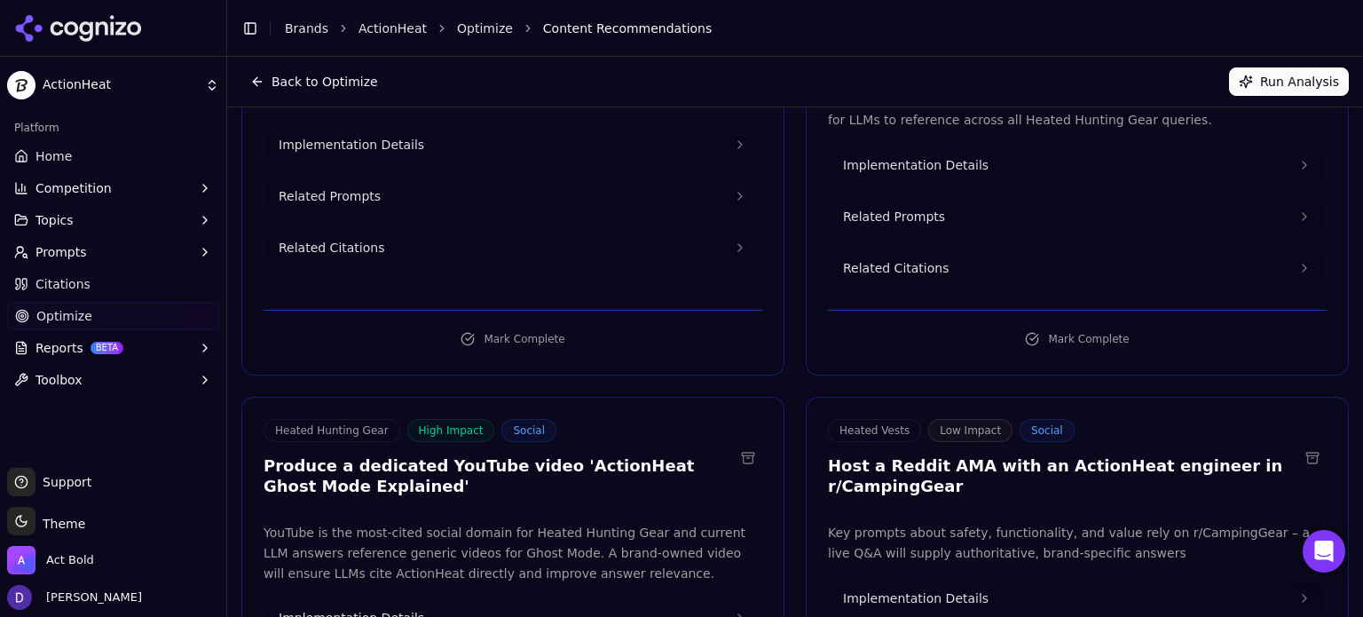
scroll to position [1245, 0]
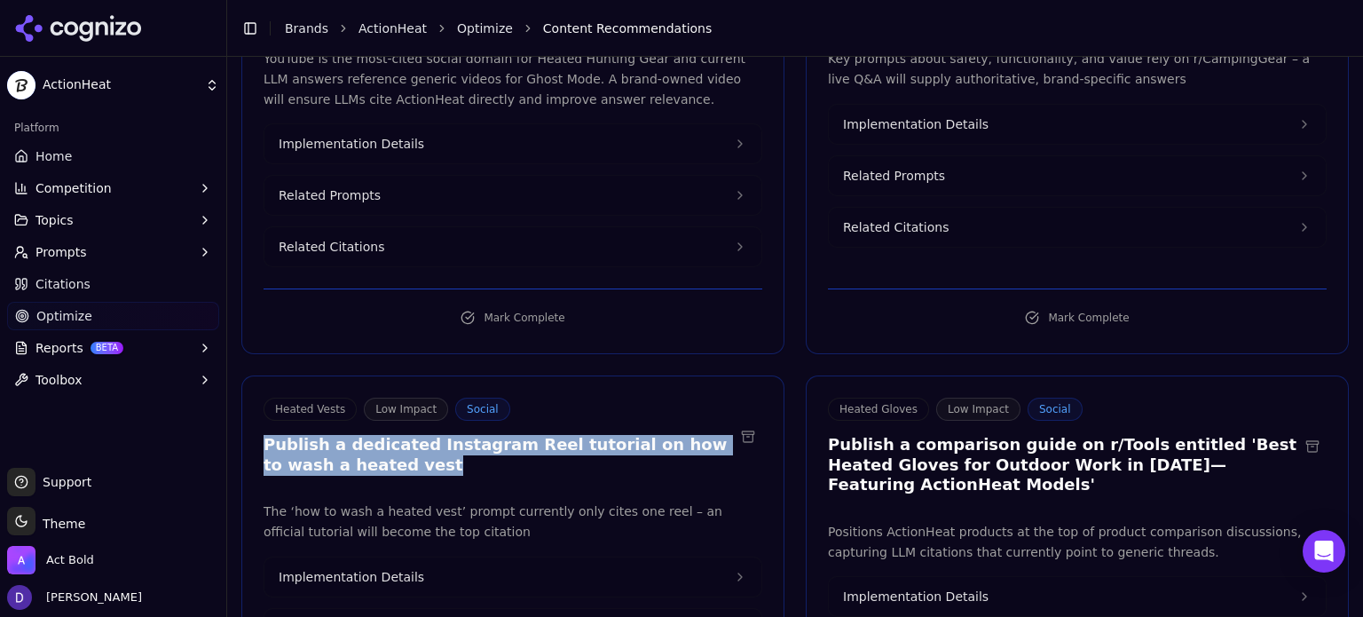
copy h3 "Publish a dedicated Instagram Reel tutorial on how to wash a heated vest"
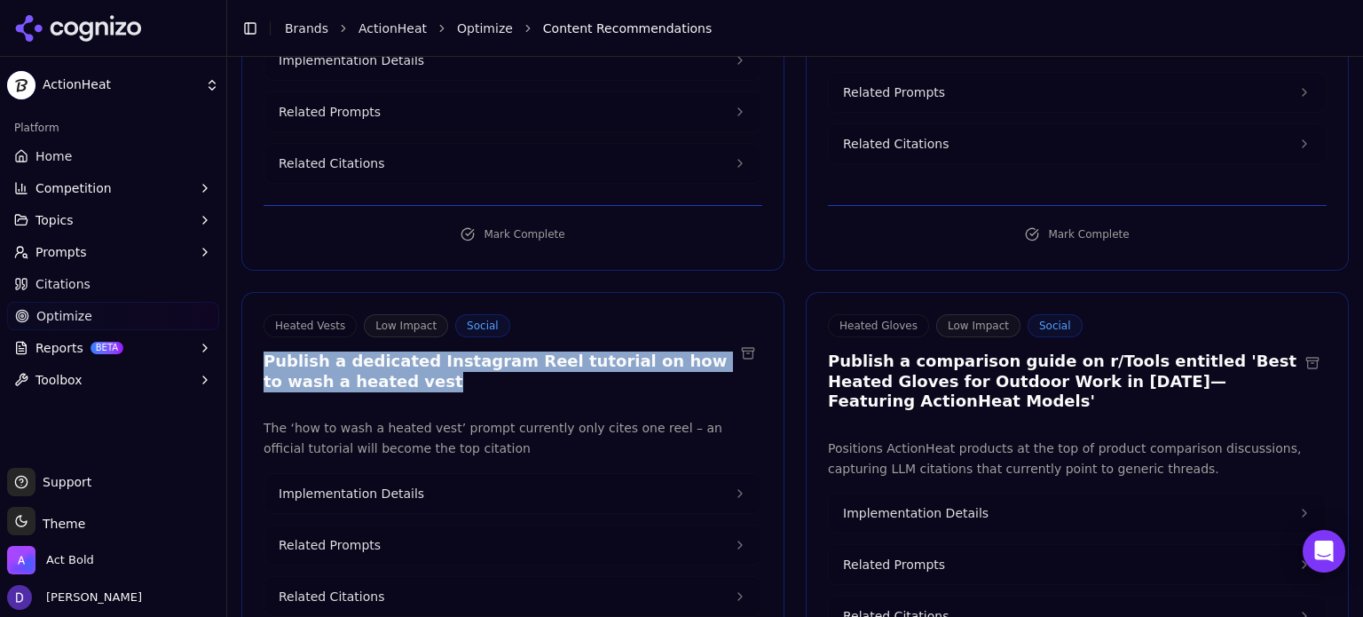
scroll to position [1363, 0]
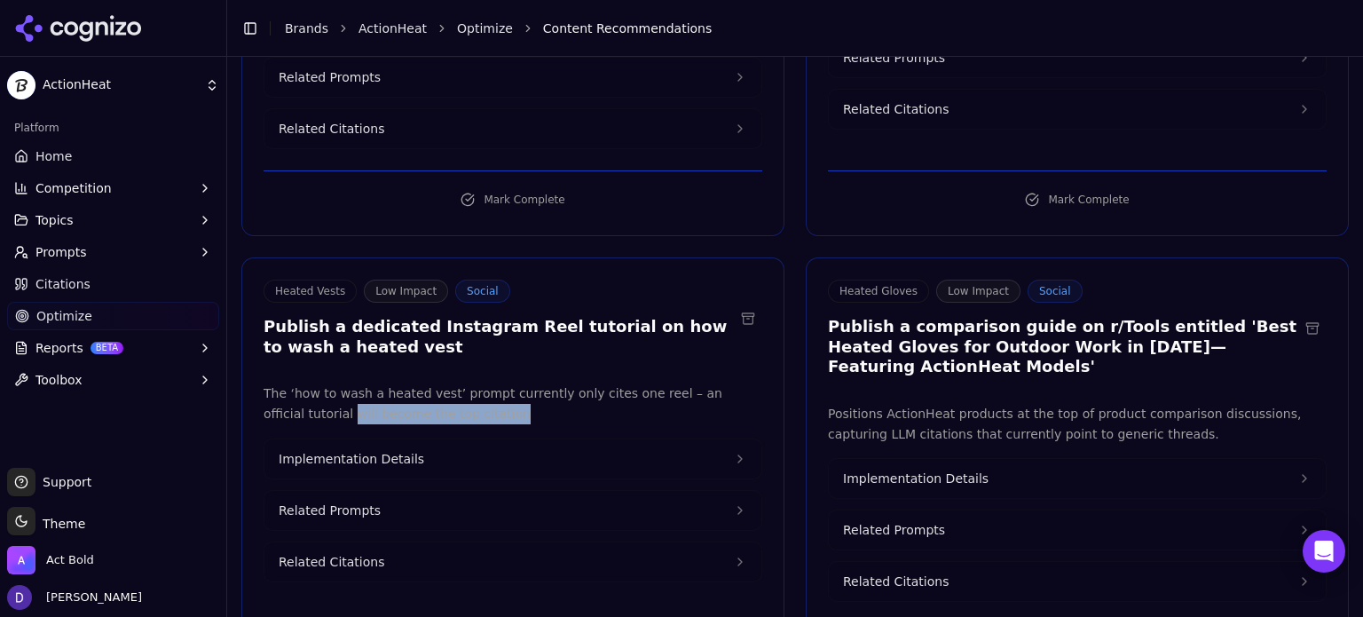
drag, startPoint x: 438, startPoint y: 392, endPoint x: 255, endPoint y: 376, distance: 183.4
click at [255, 383] on div "The ‘how to wash a heated vest’ prompt currently only cites one reel – an offic…" at bounding box center [512, 492] width 541 height 218
copy p "will become the top citation"
click at [539, 383] on p "The ‘how to wash a heated vest’ prompt currently only cites one reel – an offic…" at bounding box center [512, 403] width 499 height 41
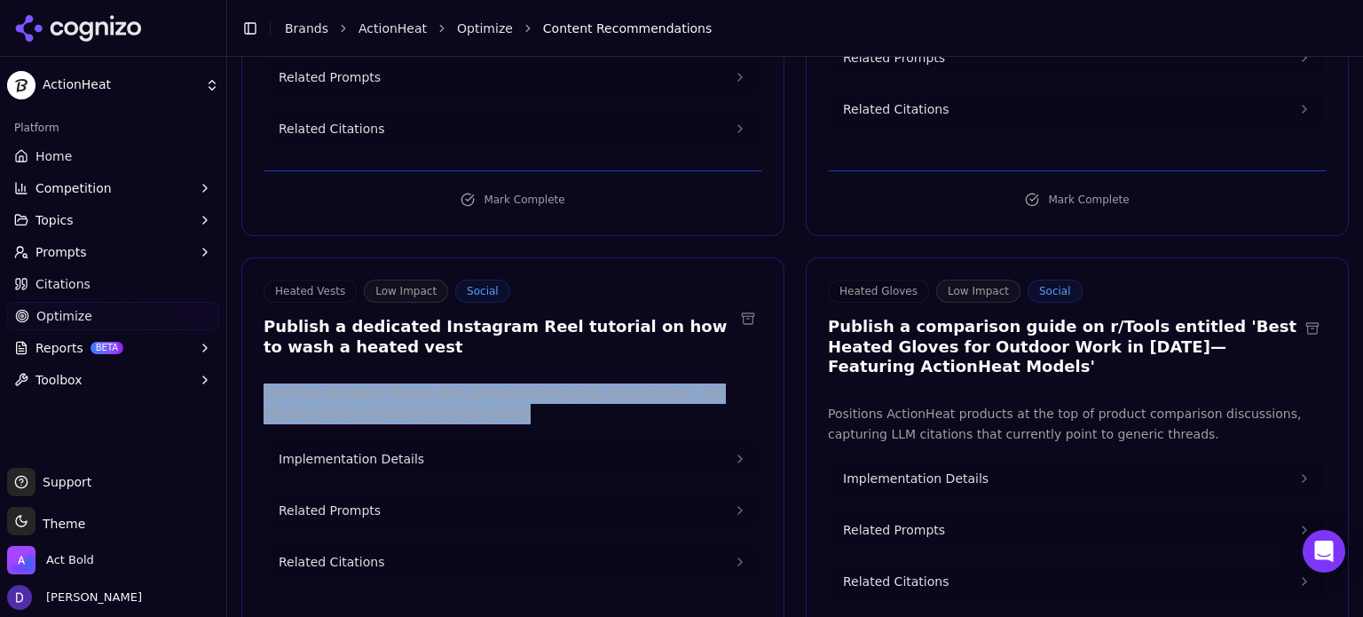
copy p "The ‘how to wash a heated vest’ prompt currently only cites one reel – an offic…"
drag, startPoint x: 422, startPoint y: 385, endPoint x: 245, endPoint y: 374, distance: 177.7
click at [245, 383] on div "The ‘how to wash a heated vest’ prompt currently only cites one reel – an offic…" at bounding box center [512, 492] width 541 height 218
drag, startPoint x: 411, startPoint y: 431, endPoint x: 656, endPoint y: 444, distance: 245.2
click at [412, 439] on button "Implementation Details" at bounding box center [512, 458] width 497 height 39
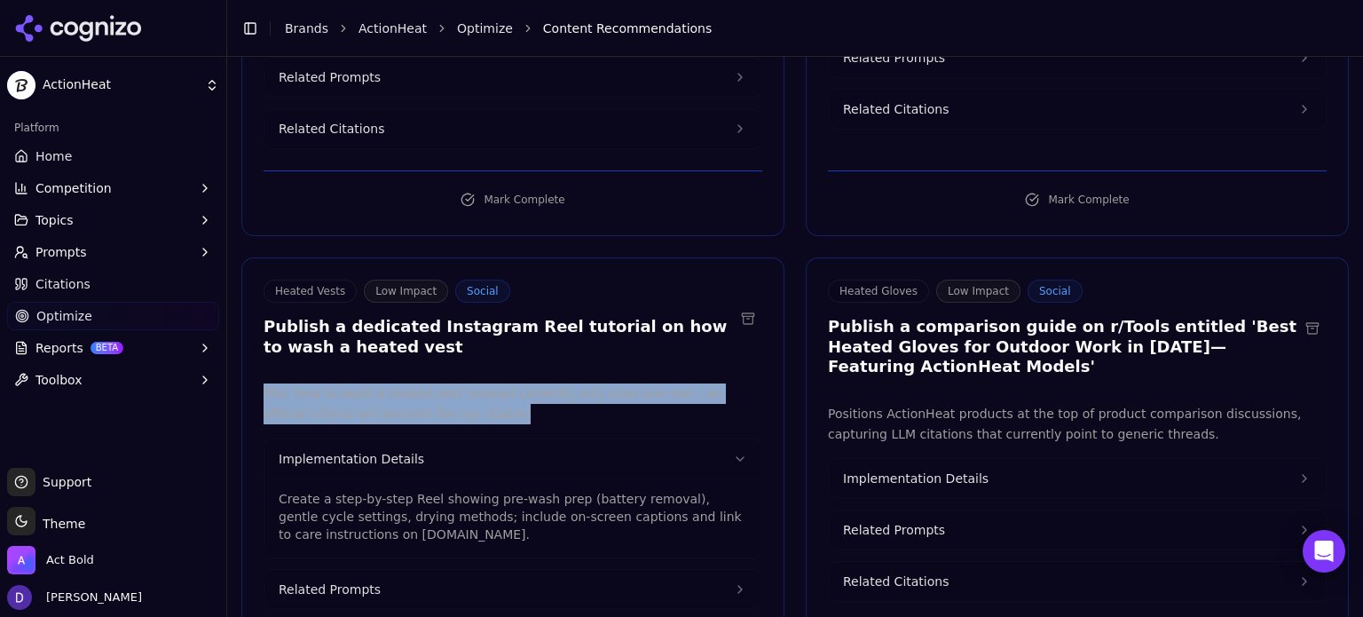
drag, startPoint x: 420, startPoint y: 514, endPoint x: 250, endPoint y: 475, distance: 173.9
click at [250, 475] on div "The ‘how to wash a heated vest’ prompt currently only cites one reel – an offic…" at bounding box center [512, 522] width 541 height 278
copy p "Create a step-by-step Reel showing pre-wash prep (battery removal), gentle cycl…"
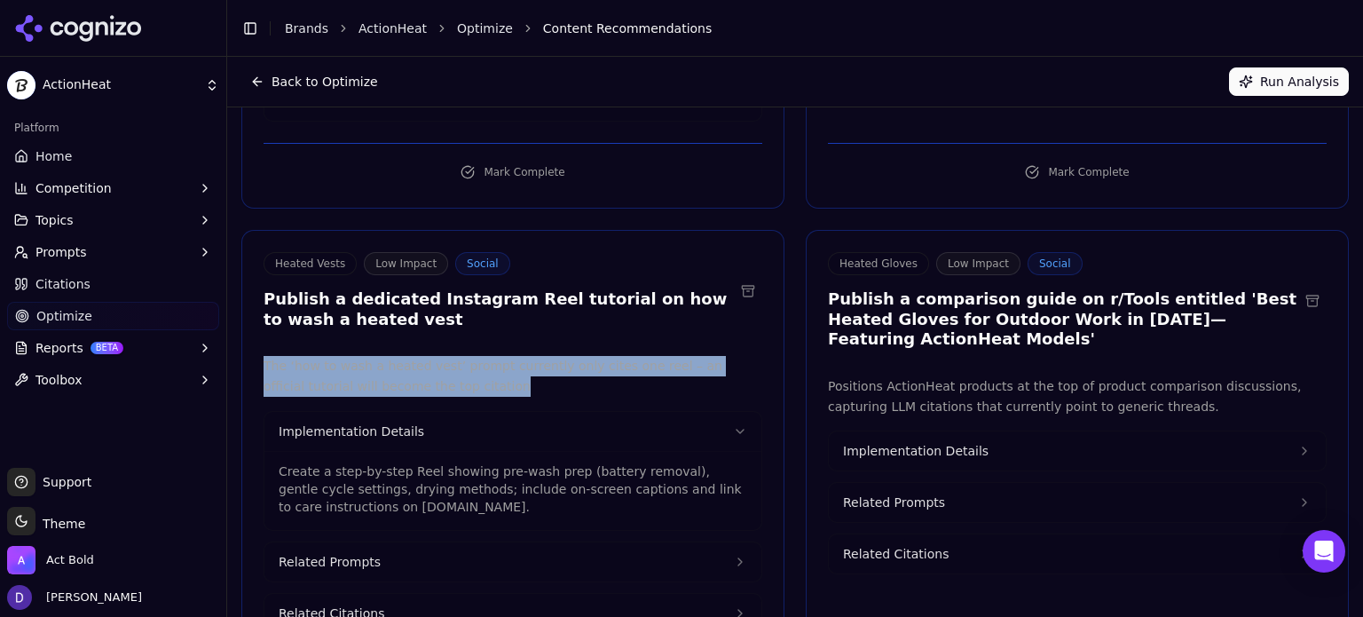
scroll to position [1126, 0]
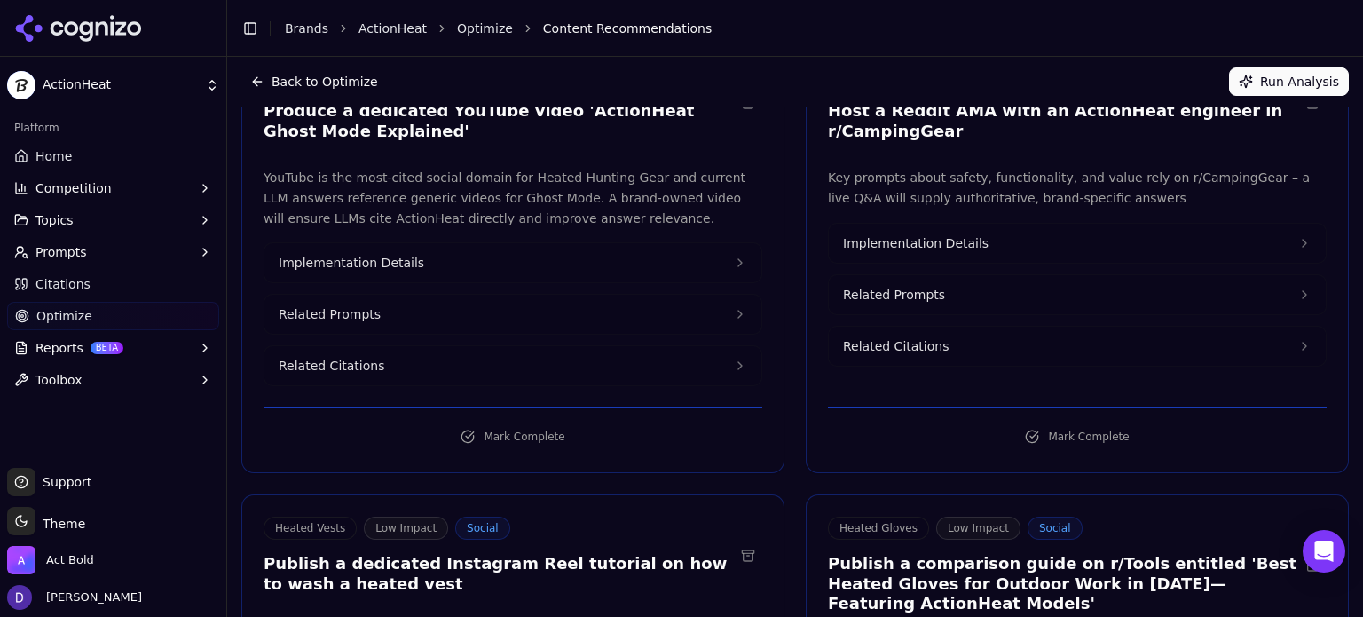
click at [122, 159] on link "Home" at bounding box center [113, 156] width 212 height 28
